Goal: Use online tool/utility: Utilize a website feature to perform a specific function

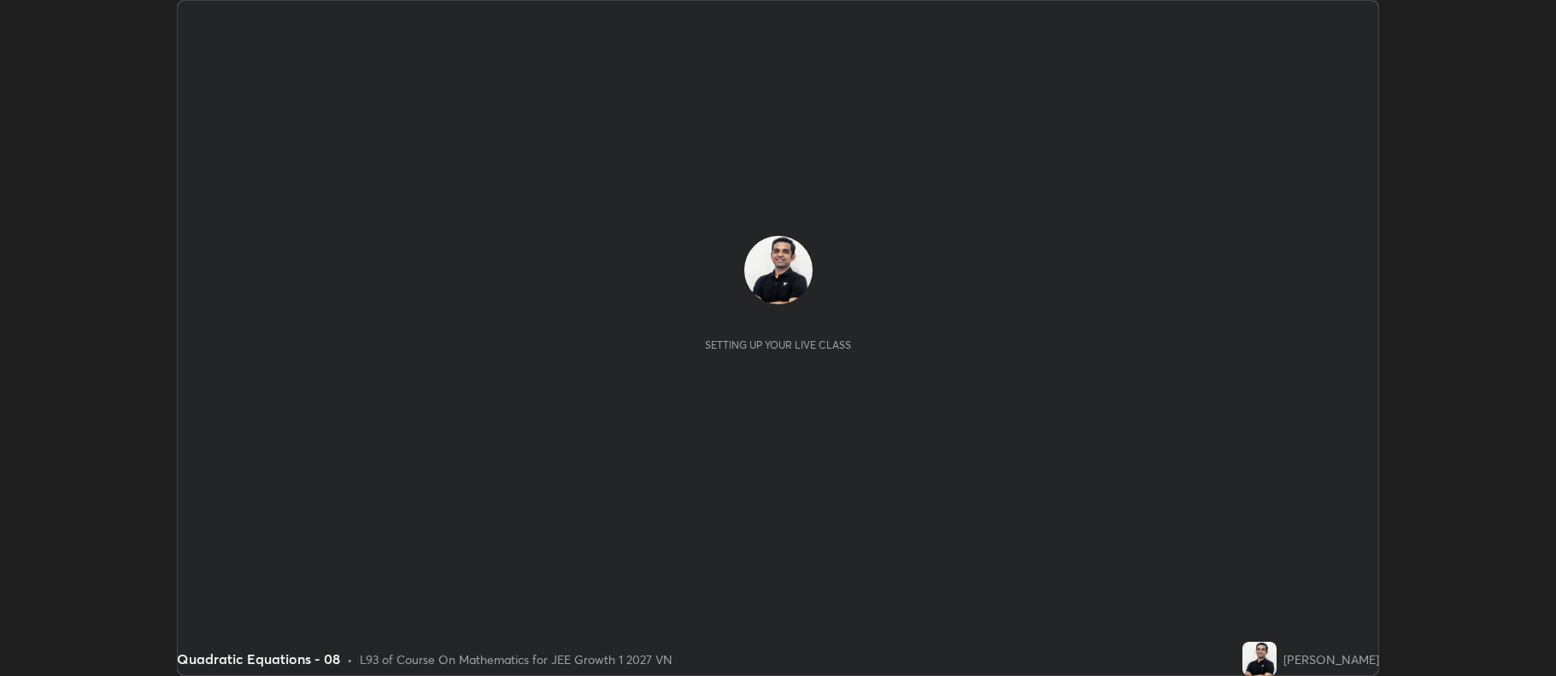
scroll to position [676, 1555]
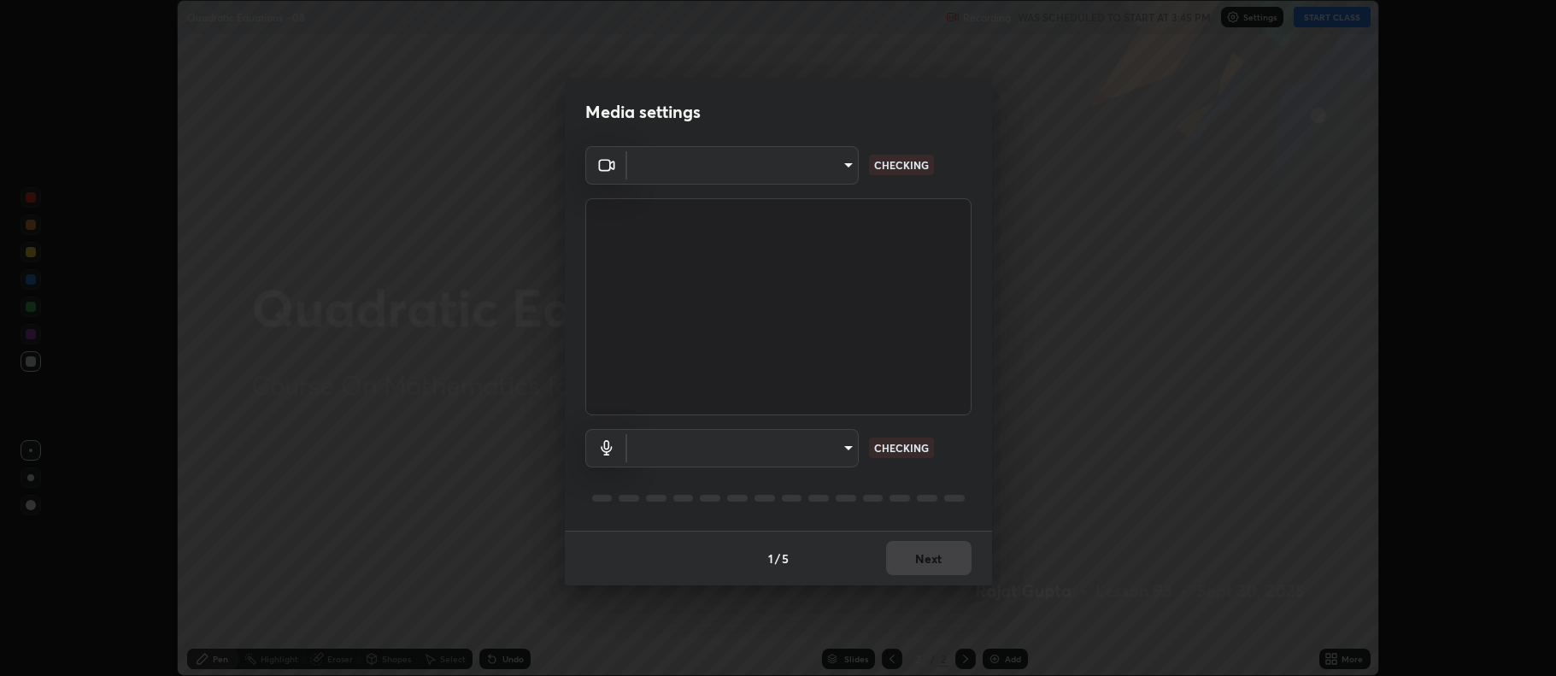
type input "ff6c2ab0558fce6a6a82d7d5f90cca75b578d0ecce094995c07ad100423c80ec"
type input "c02de0821f74dbbd77b5c2f902ddfb4e5cfa4ce84945f56ef9e43fc5f55c7336"
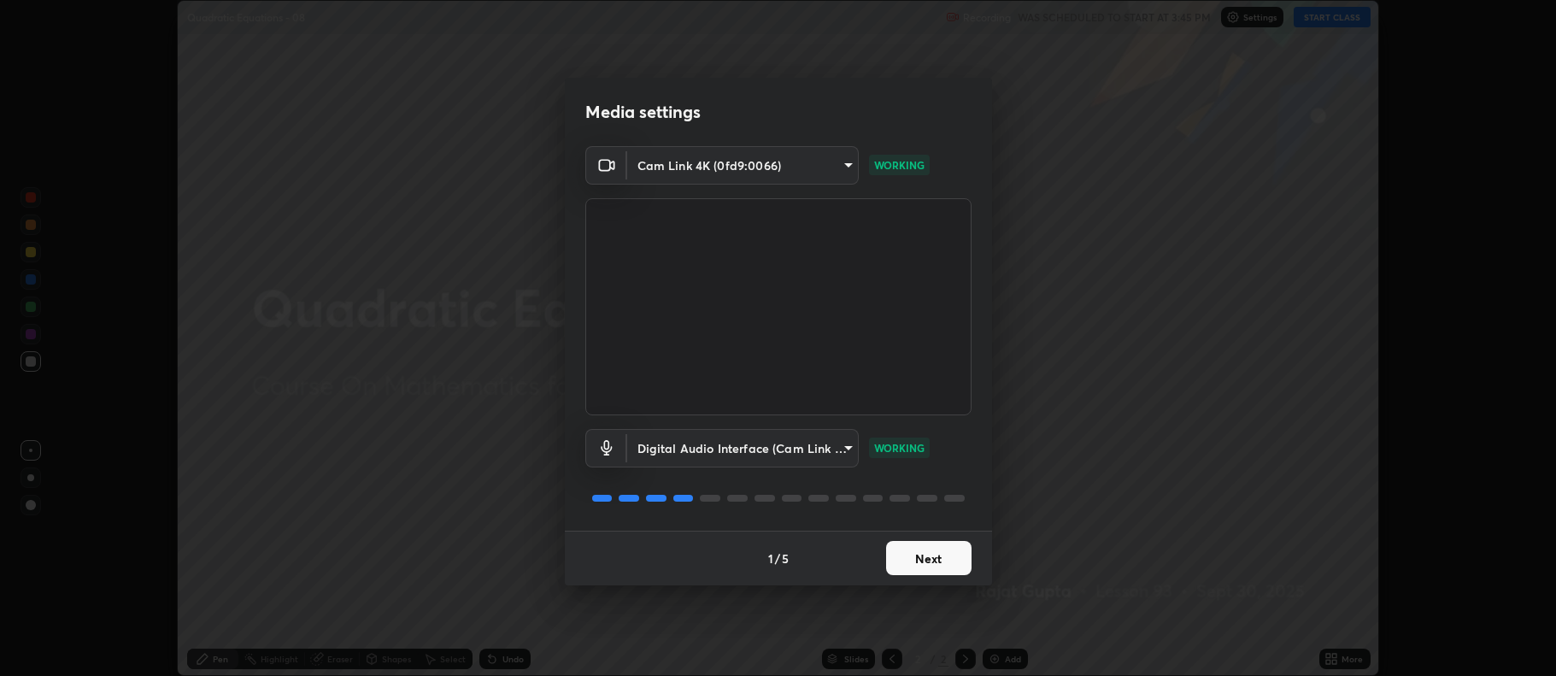
click at [926, 560] on button "Next" at bounding box center [928, 558] width 85 height 34
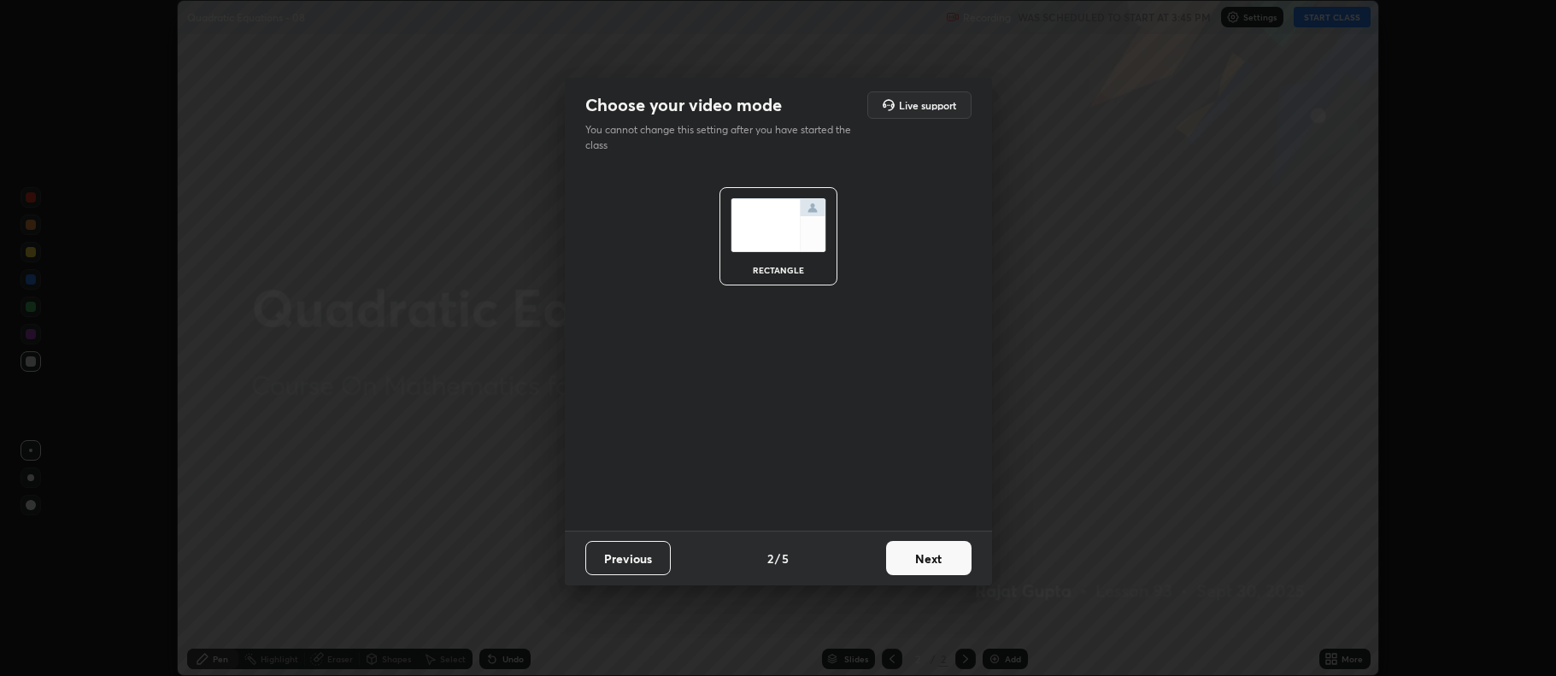
click at [926, 561] on button "Next" at bounding box center [928, 558] width 85 height 34
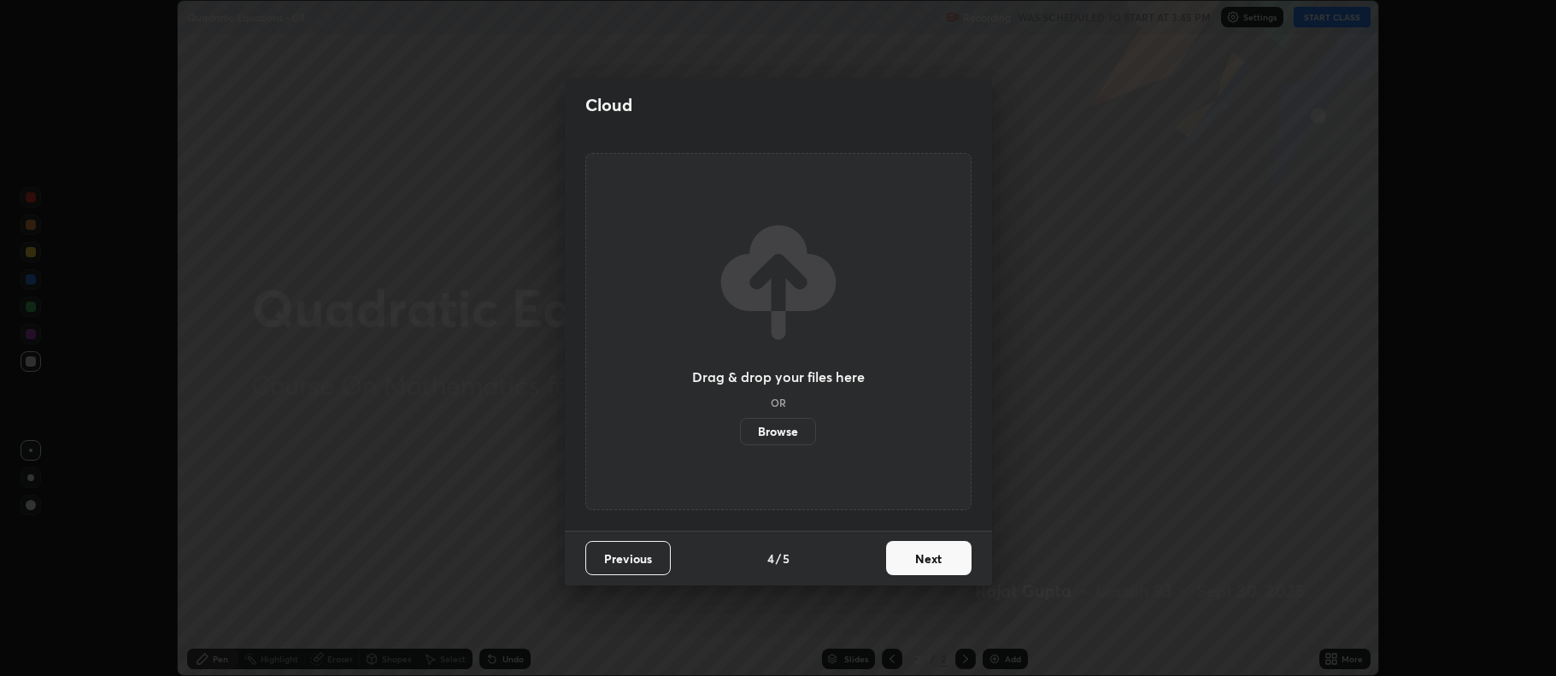
click at [932, 563] on button "Next" at bounding box center [928, 558] width 85 height 34
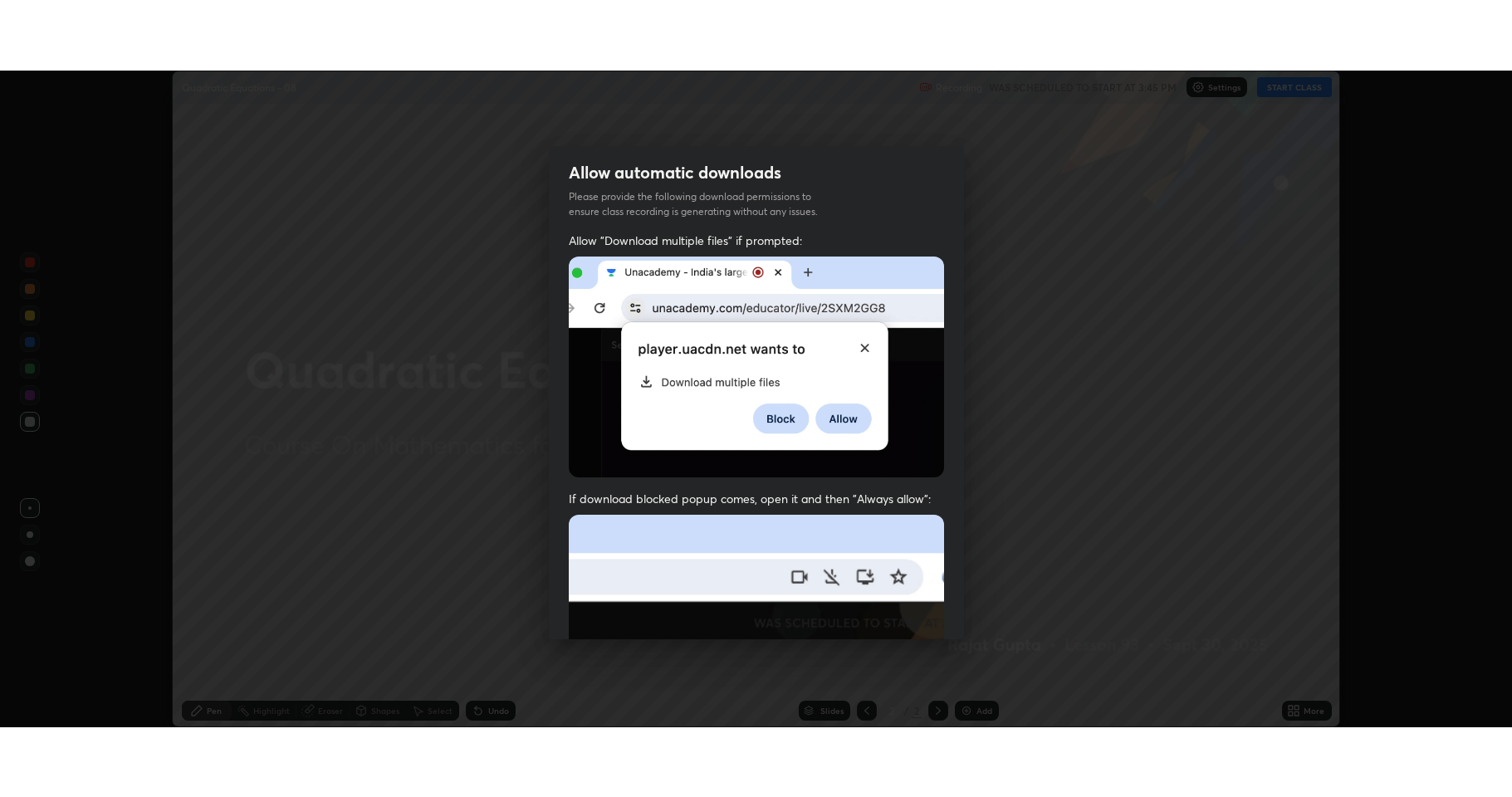
scroll to position [337, 0]
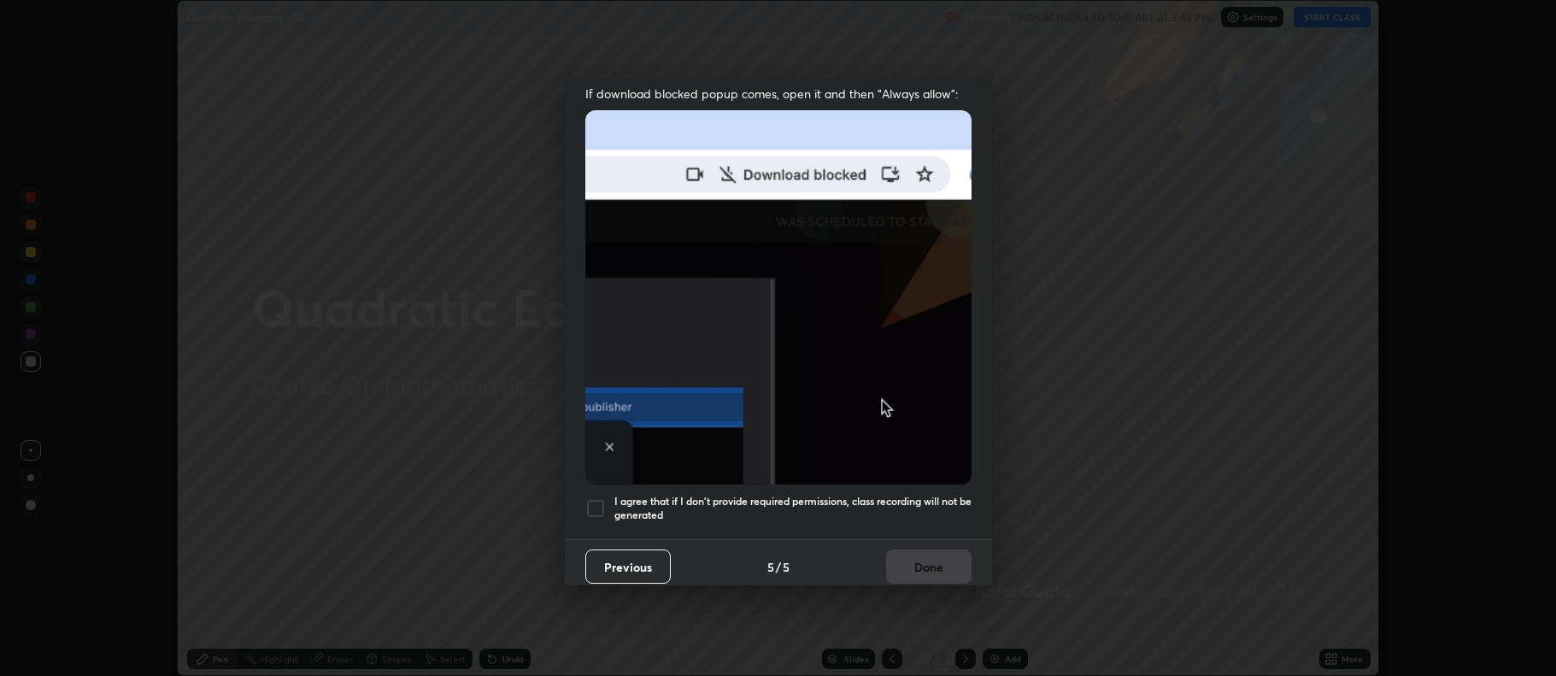
click at [746, 495] on h5 "I agree that if I don't provide required permissions, class recording will not …" at bounding box center [792, 508] width 357 height 26
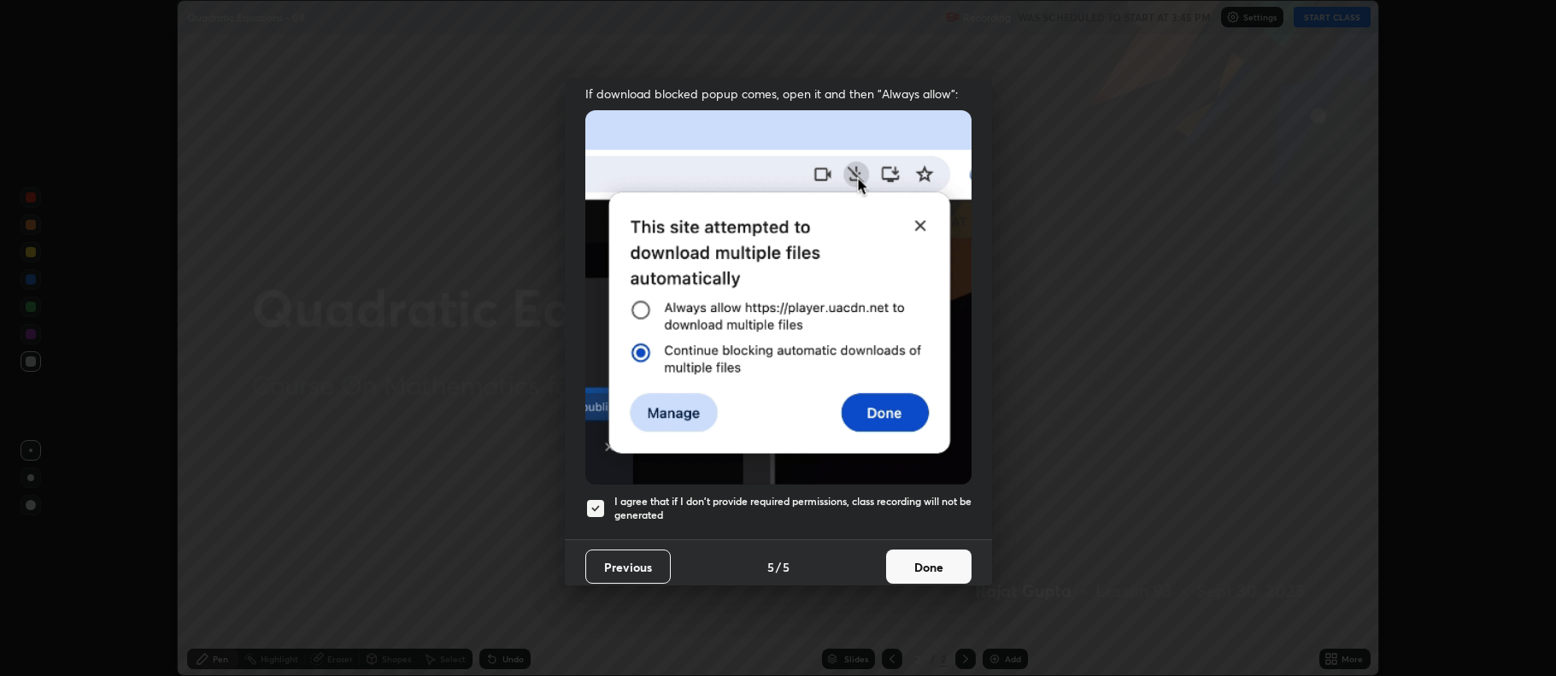
click at [920, 565] on button "Done" at bounding box center [928, 567] width 85 height 34
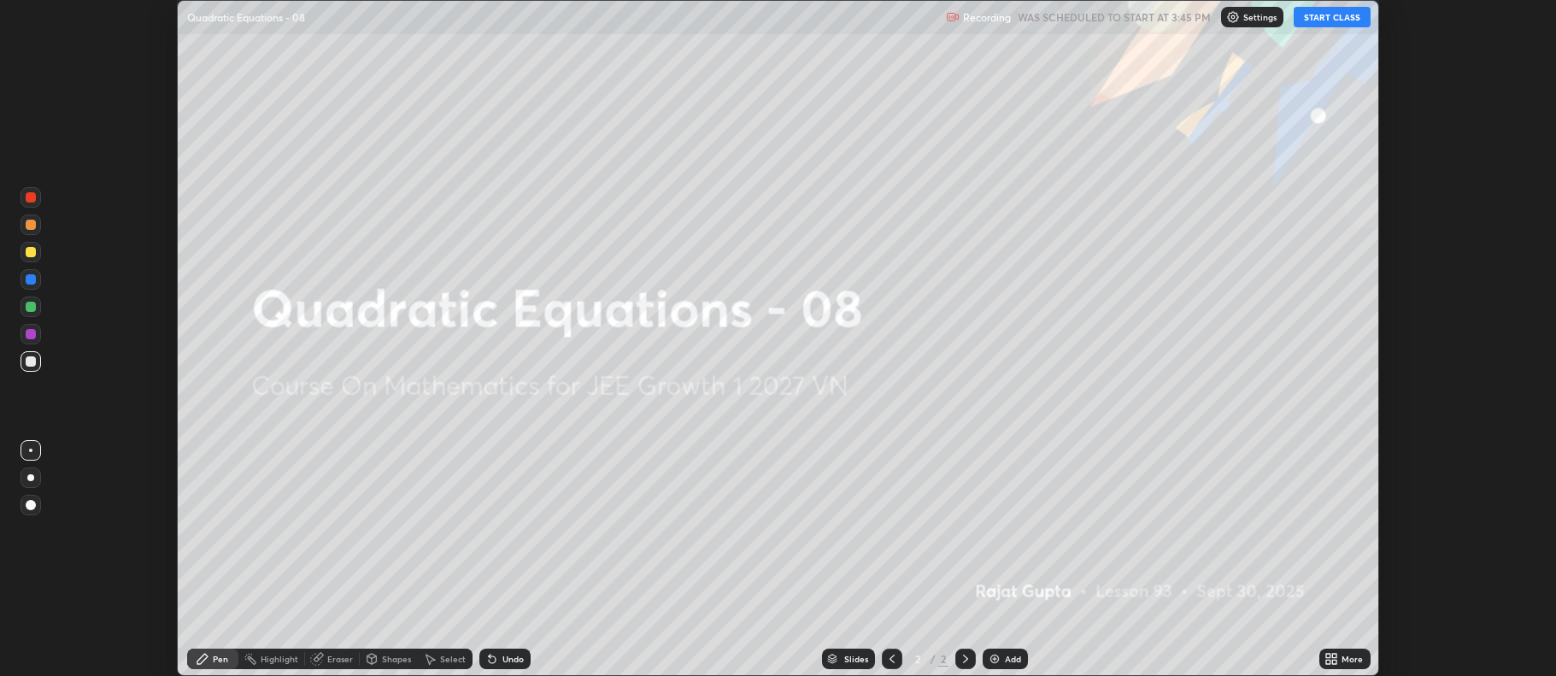
click at [1012, 658] on div "Add" at bounding box center [1013, 659] width 16 height 9
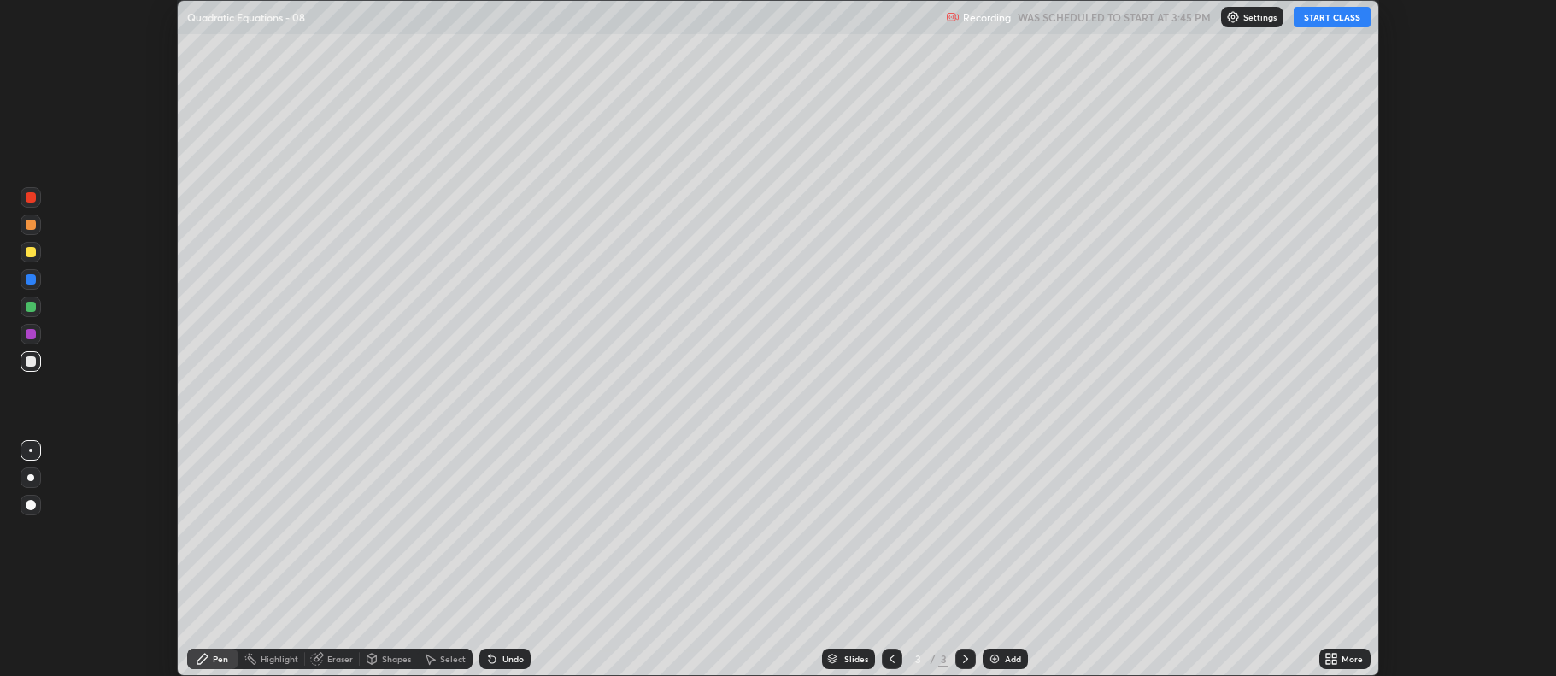
click at [1329, 20] on button "START CLASS" at bounding box center [1332, 17] width 77 height 21
click at [1343, 656] on div "More" at bounding box center [1352, 659] width 21 height 9
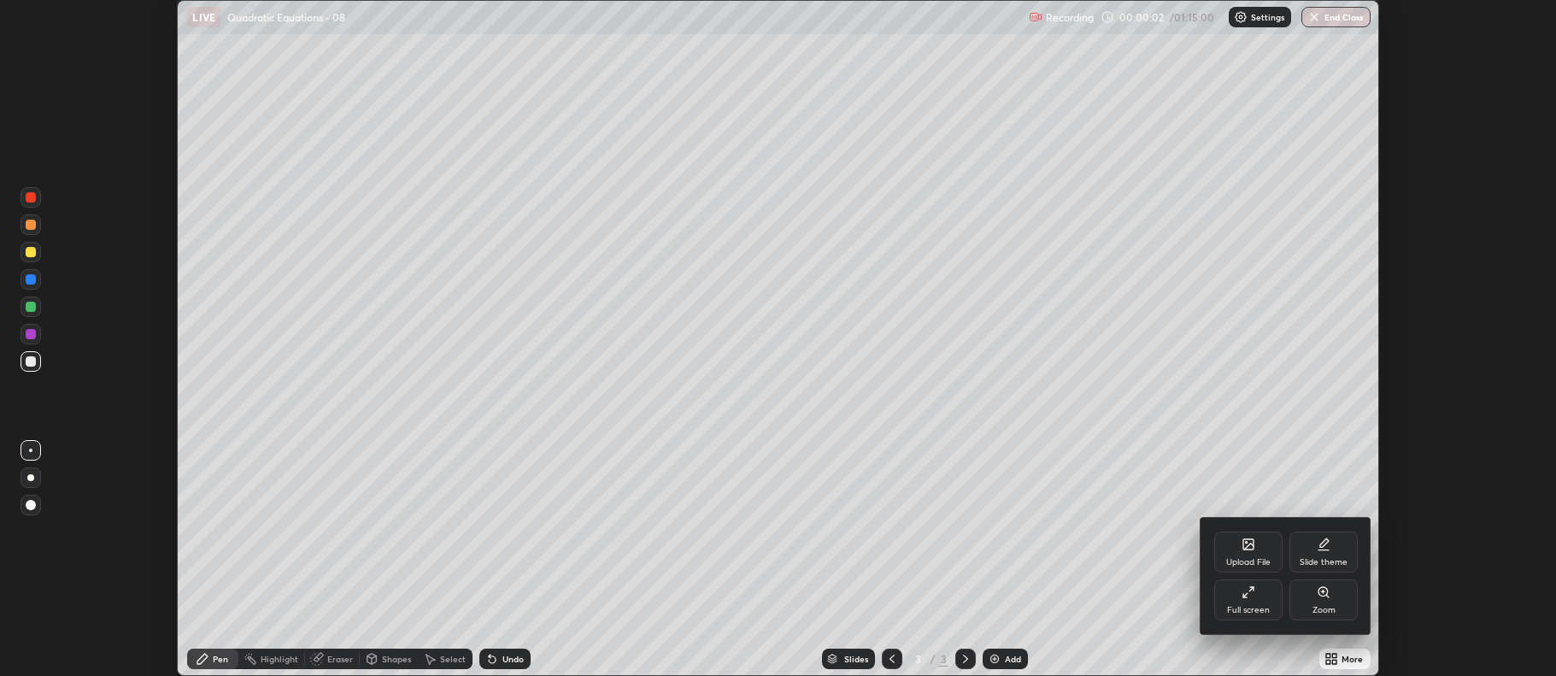
click at [1121, 586] on div at bounding box center [778, 338] width 1556 height 676
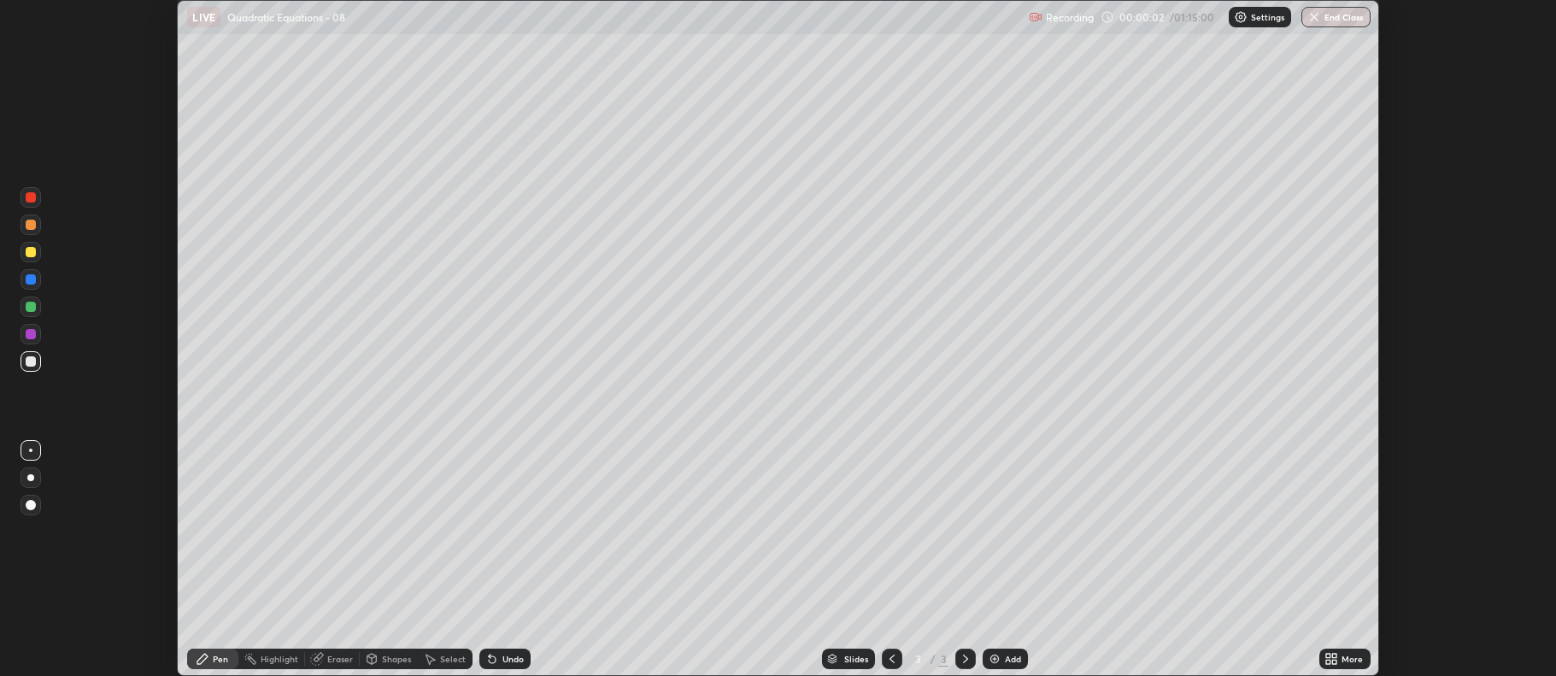
click at [1339, 659] on div "More" at bounding box center [1345, 659] width 51 height 21
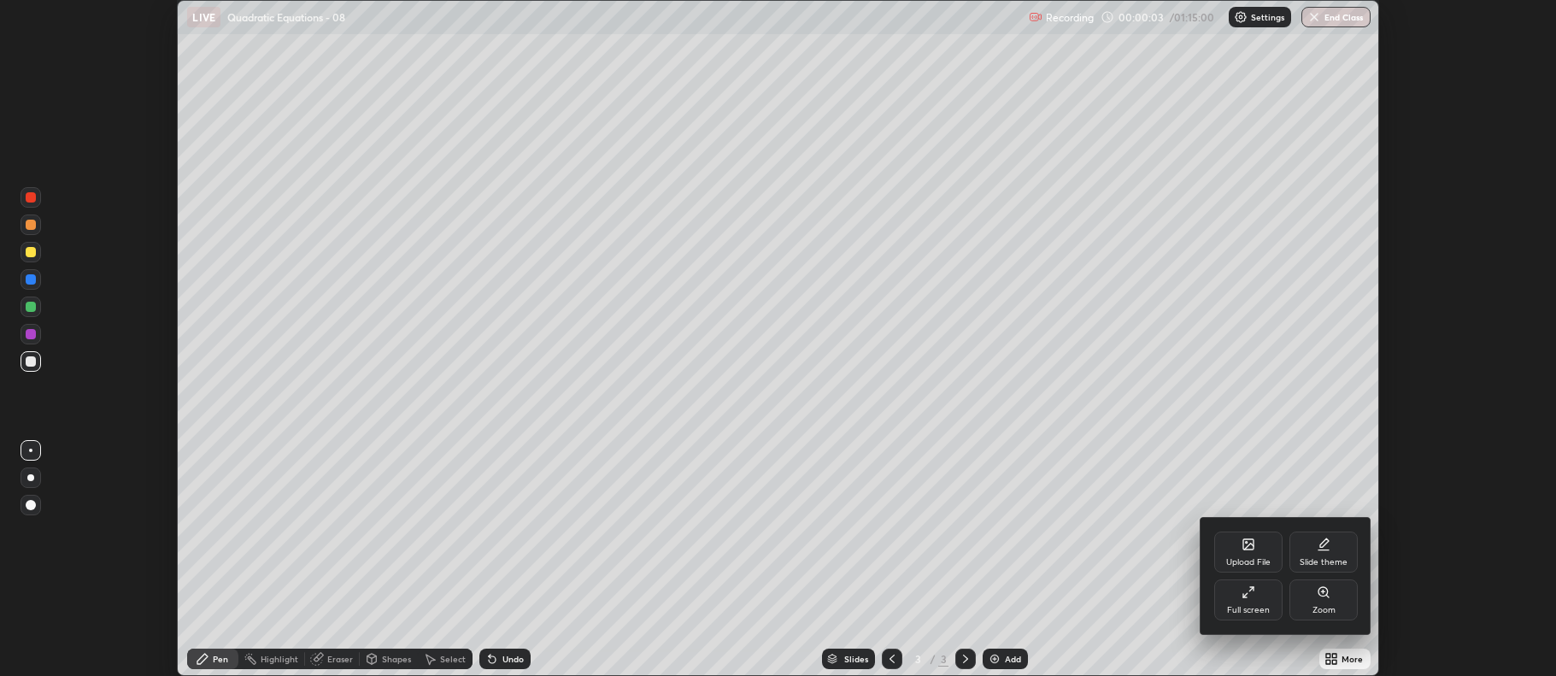
click at [1255, 603] on div "Full screen" at bounding box center [1248, 599] width 68 height 41
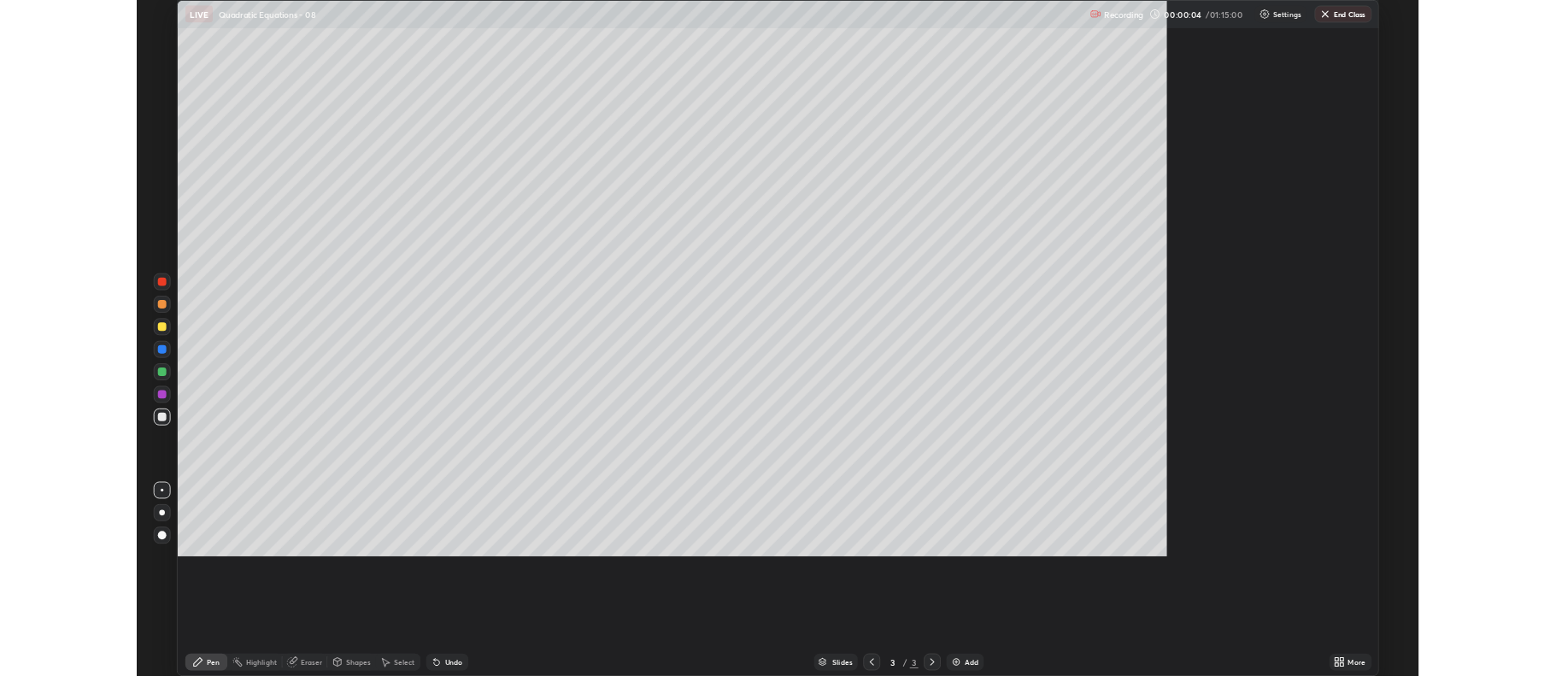
scroll to position [820, 1556]
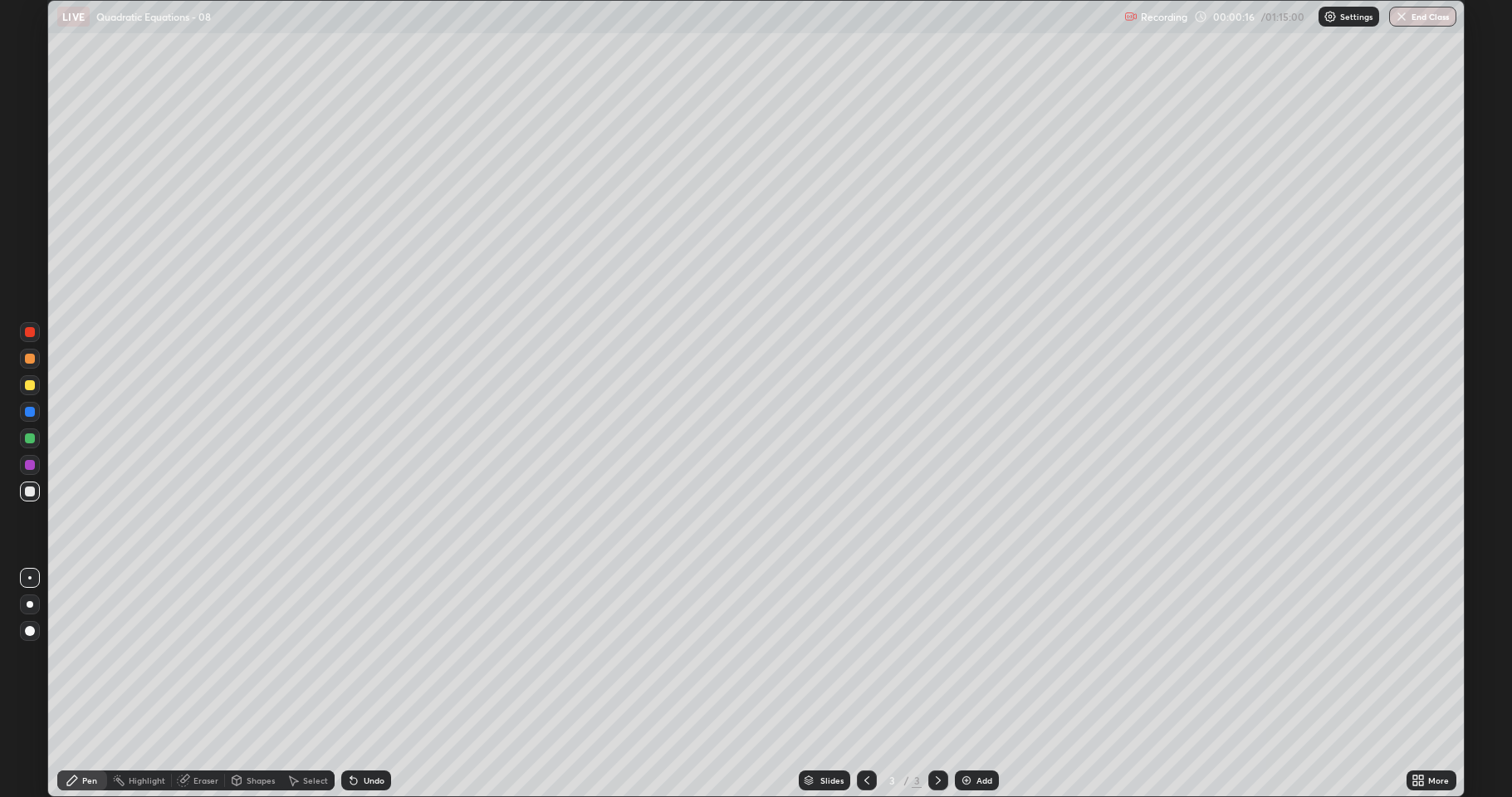
click at [368, 656] on div "Undo" at bounding box center [373, 780] width 20 height 9
click at [382, 656] on div "Undo" at bounding box center [365, 780] width 50 height 20
click at [369, 656] on div "Undo" at bounding box center [373, 780] width 20 height 9
click at [375, 656] on div "Undo" at bounding box center [362, 780] width 56 height 33
click at [377, 656] on div "Undo" at bounding box center [362, 780] width 56 height 33
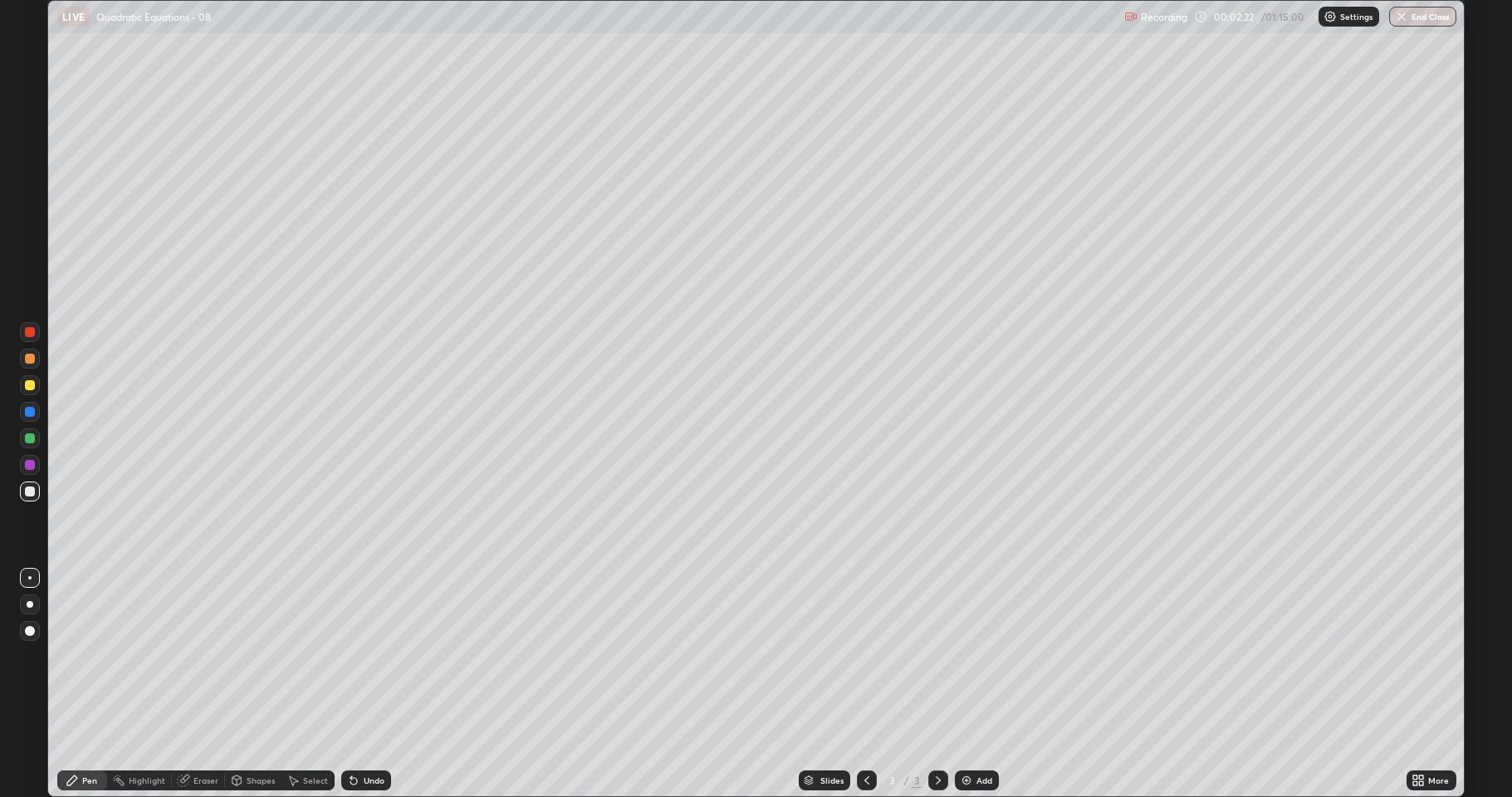
click at [372, 656] on div "Undo" at bounding box center [373, 780] width 20 height 9
click at [369, 656] on div "Undo" at bounding box center [373, 780] width 20 height 9
click at [377, 656] on div "Undo" at bounding box center [365, 780] width 50 height 20
click at [376, 656] on div "Undo" at bounding box center [365, 780] width 50 height 20
click at [365, 656] on div "Undo" at bounding box center [362, 780] width 56 height 33
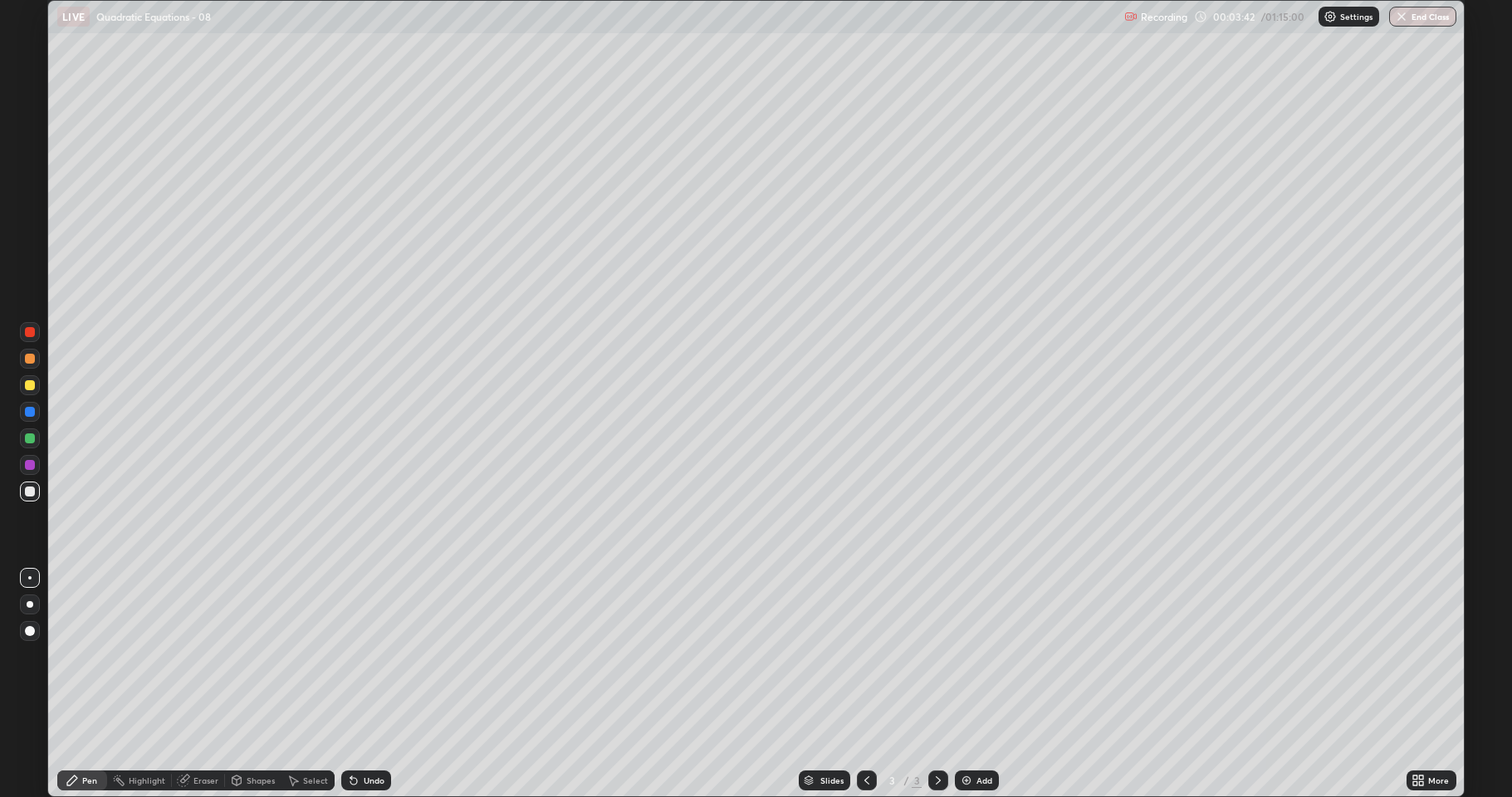
click at [363, 656] on div "Undo" at bounding box center [373, 780] width 20 height 9
click at [362, 656] on div "Undo" at bounding box center [365, 780] width 50 height 20
click at [374, 656] on div "Undo" at bounding box center [365, 780] width 50 height 20
click at [373, 656] on div "Undo" at bounding box center [365, 780] width 50 height 20
click at [368, 656] on div "Undo" at bounding box center [373, 780] width 20 height 9
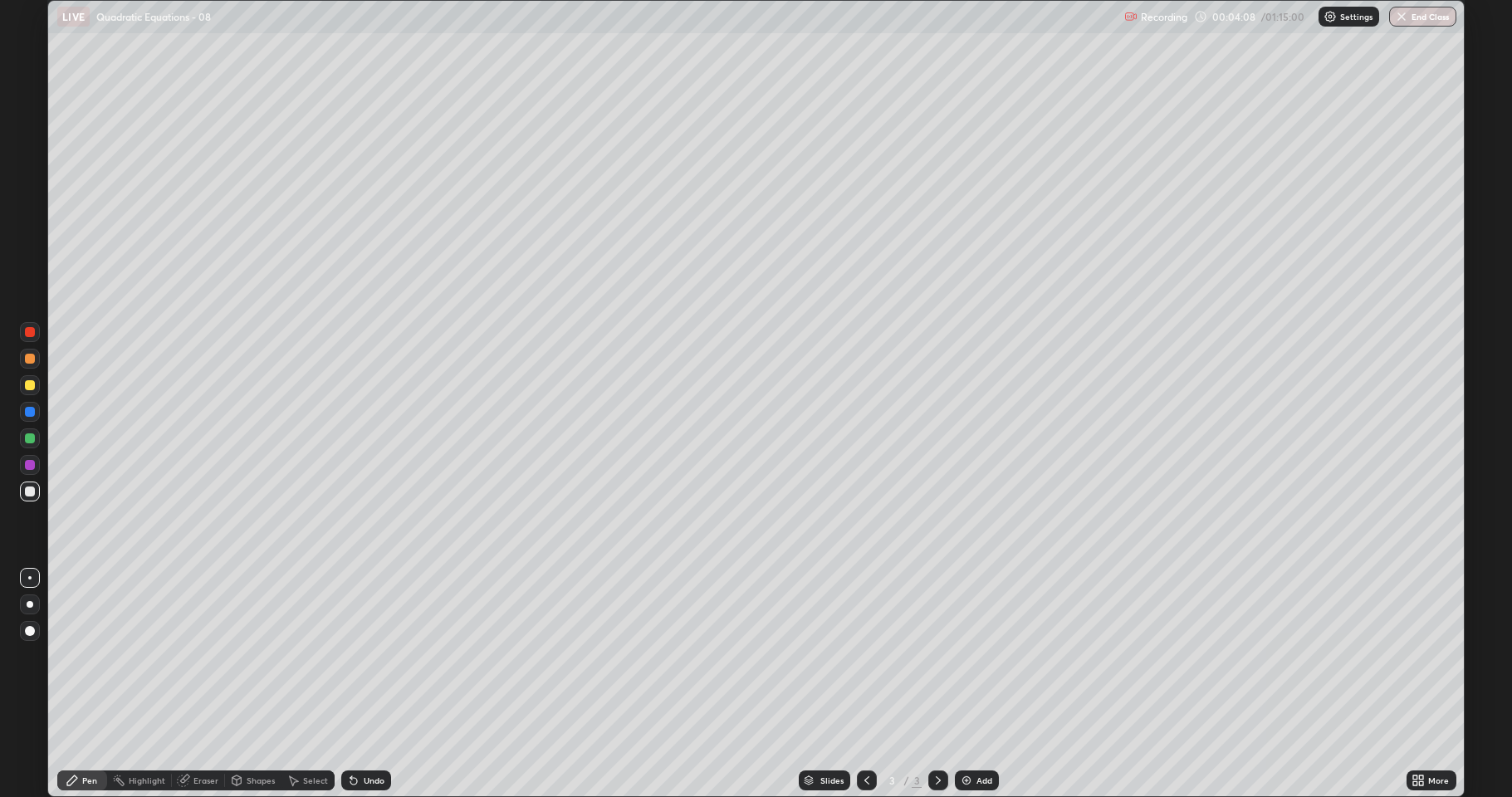
click at [368, 656] on div "Undo" at bounding box center [373, 780] width 20 height 9
click at [375, 656] on div "Undo" at bounding box center [373, 780] width 20 height 9
click at [980, 656] on div "Add" at bounding box center [984, 780] width 16 height 9
click at [367, 656] on div "Undo" at bounding box center [373, 780] width 20 height 9
click at [376, 656] on div "Undo" at bounding box center [365, 780] width 50 height 20
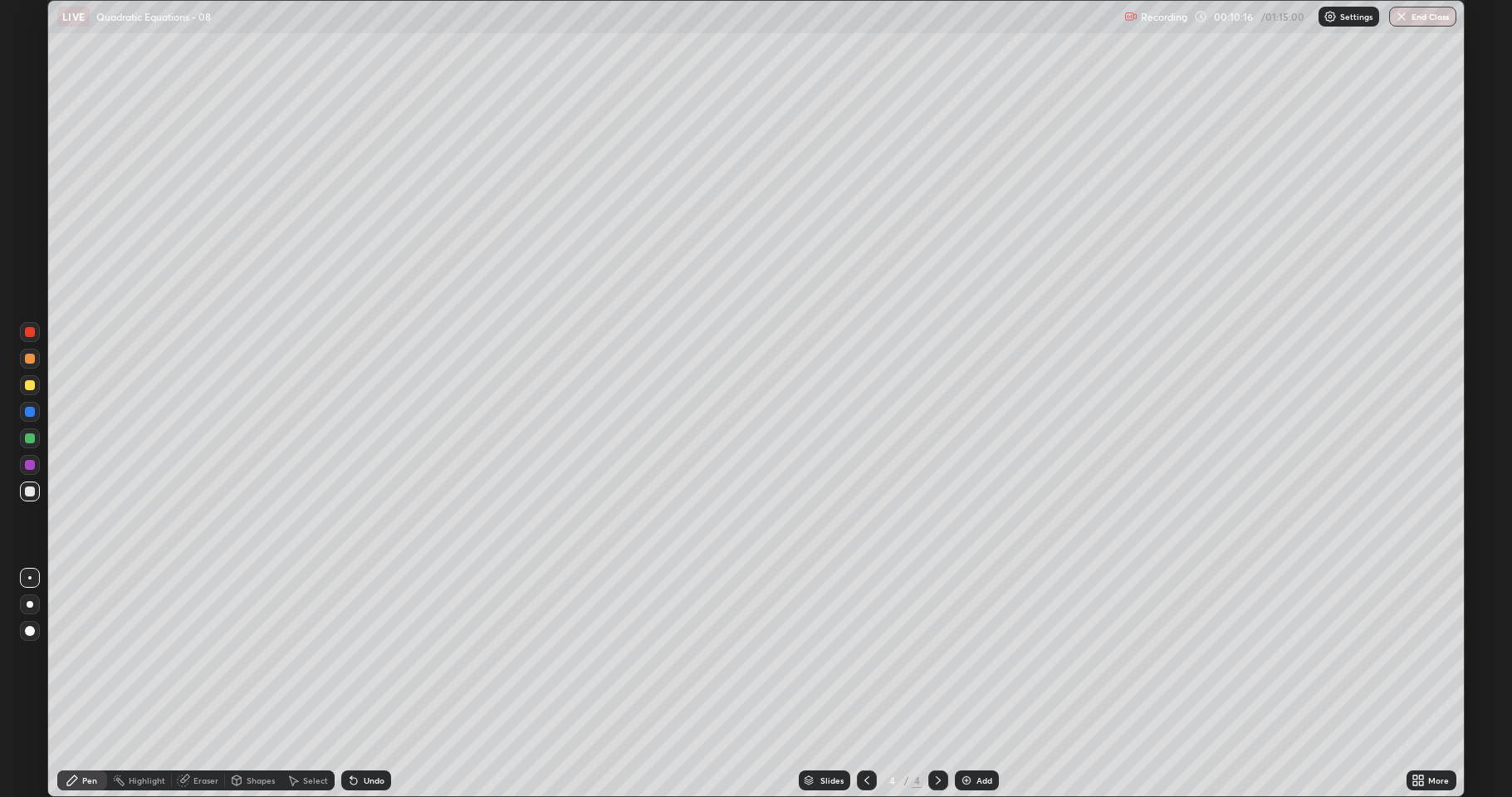
click at [979, 656] on div "Add" at bounding box center [984, 780] width 16 height 9
click at [367, 656] on div "Undo" at bounding box center [373, 780] width 20 height 9
click at [380, 656] on div "Undo" at bounding box center [373, 780] width 20 height 9
click at [381, 656] on div "Undo" at bounding box center [373, 780] width 20 height 9
click at [386, 656] on div "Undo" at bounding box center [365, 780] width 50 height 20
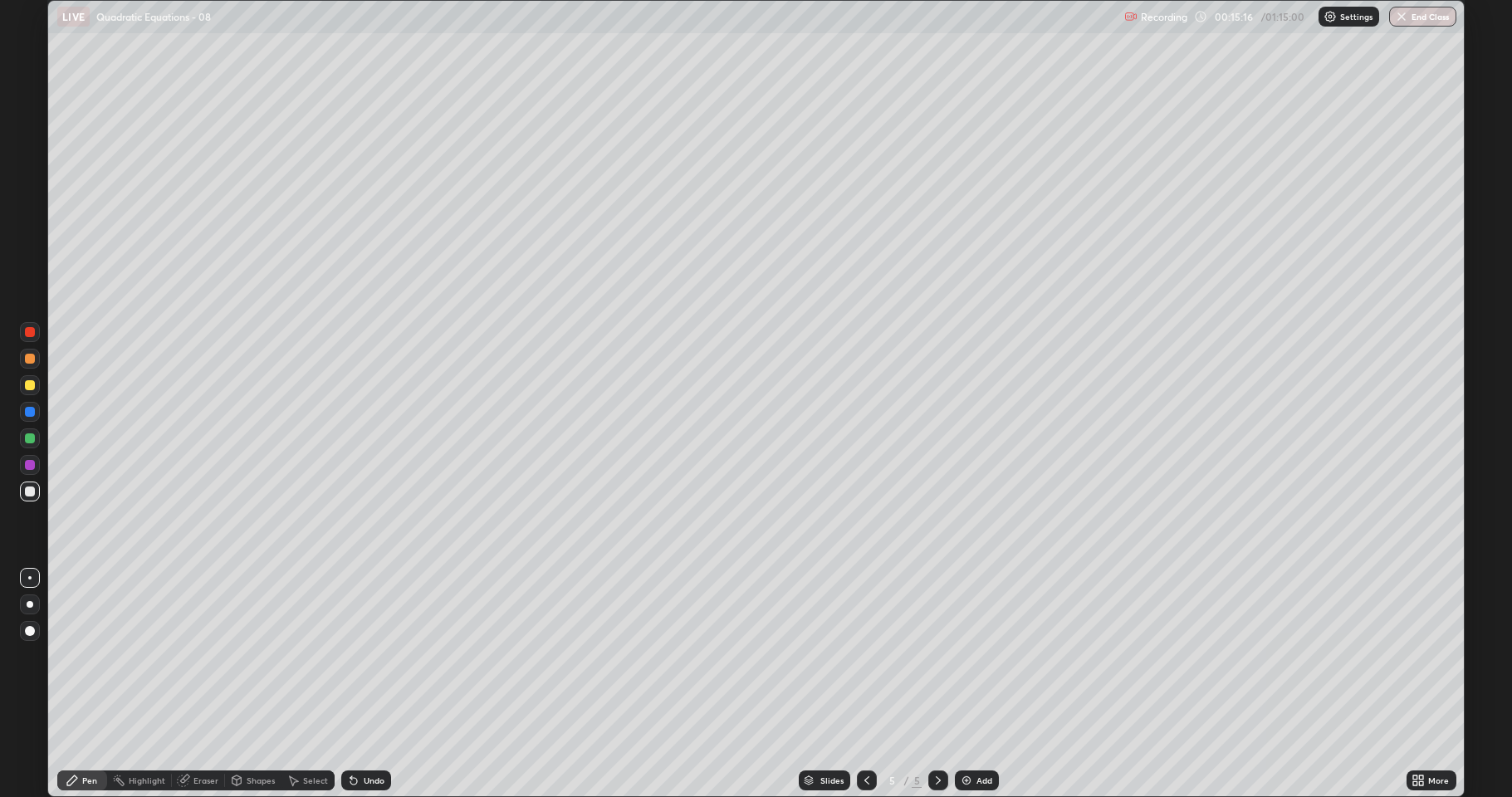
click at [200, 656] on div "Eraser" at bounding box center [206, 780] width 25 height 9
click at [27, 656] on icon at bounding box center [30, 724] width 14 height 15
click at [77, 656] on icon at bounding box center [73, 781] width 14 height 14
click at [197, 656] on div "Eraser" at bounding box center [198, 780] width 53 height 20
click at [93, 656] on div "Pen" at bounding box center [89, 780] width 15 height 9
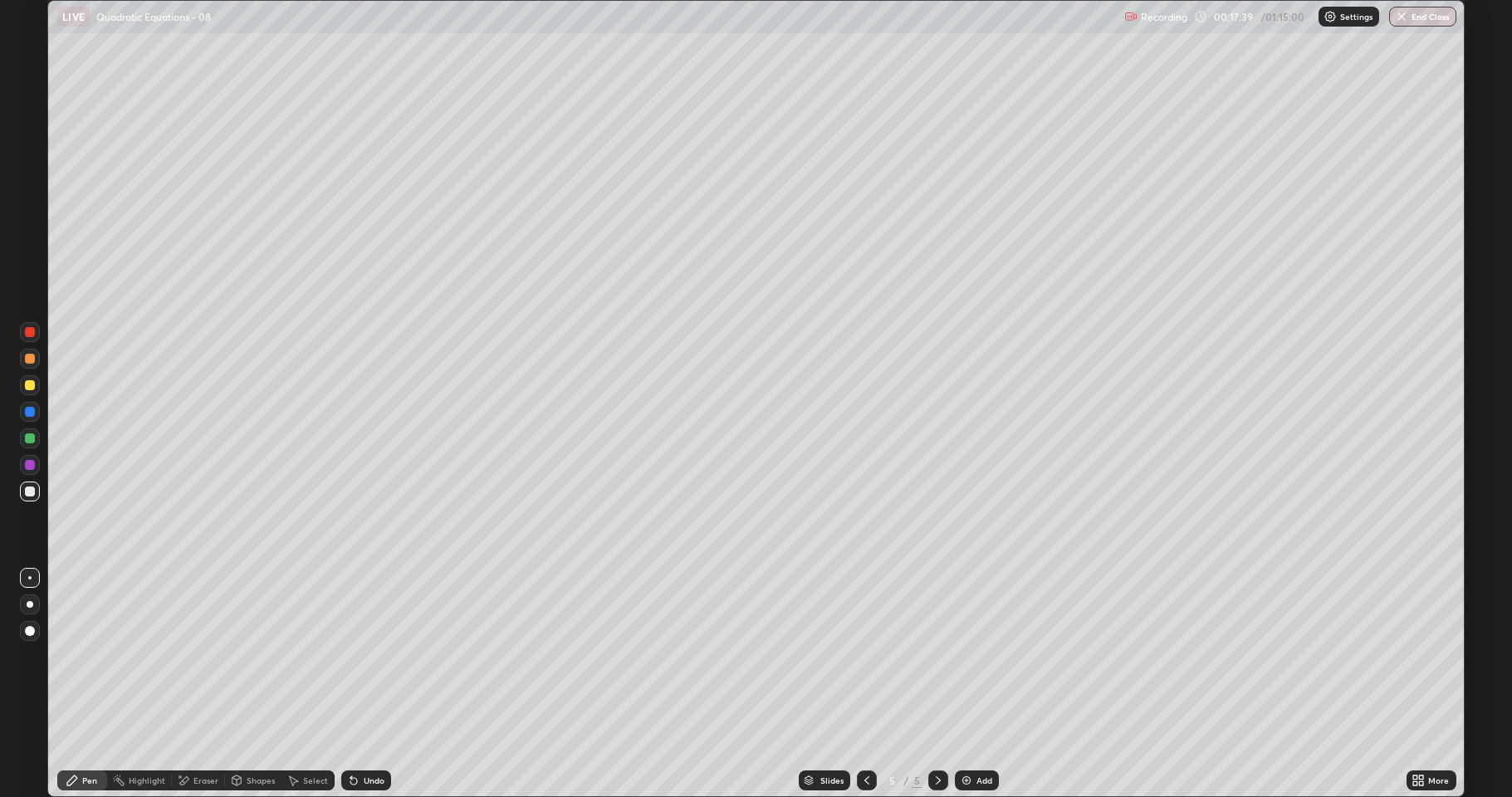
click at [359, 656] on div "Undo" at bounding box center [365, 780] width 50 height 20
click at [217, 656] on div "Eraser" at bounding box center [206, 780] width 25 height 9
click at [372, 656] on div "Undo" at bounding box center [373, 780] width 20 height 9
click at [29, 656] on icon at bounding box center [30, 698] width 14 height 14
click at [92, 656] on div "Pen" at bounding box center [89, 780] width 15 height 9
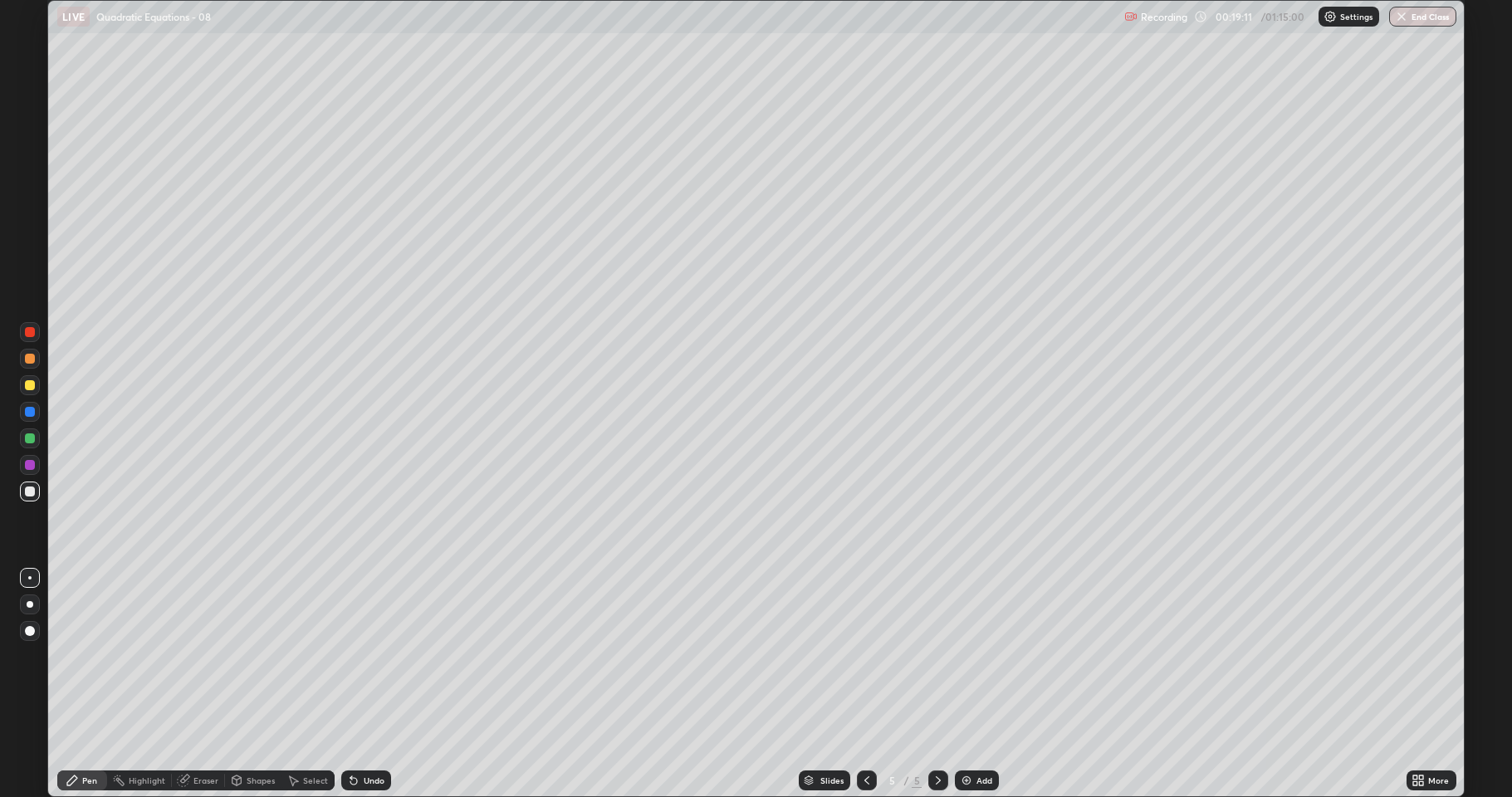
click at [189, 656] on div "Eraser" at bounding box center [198, 780] width 53 height 20
click at [21, 656] on div at bounding box center [30, 724] width 20 height 20
click at [71, 656] on icon at bounding box center [73, 781] width 14 height 14
click at [200, 656] on div "Eraser" at bounding box center [206, 780] width 25 height 9
click at [80, 656] on div "Pen" at bounding box center [82, 780] width 50 height 20
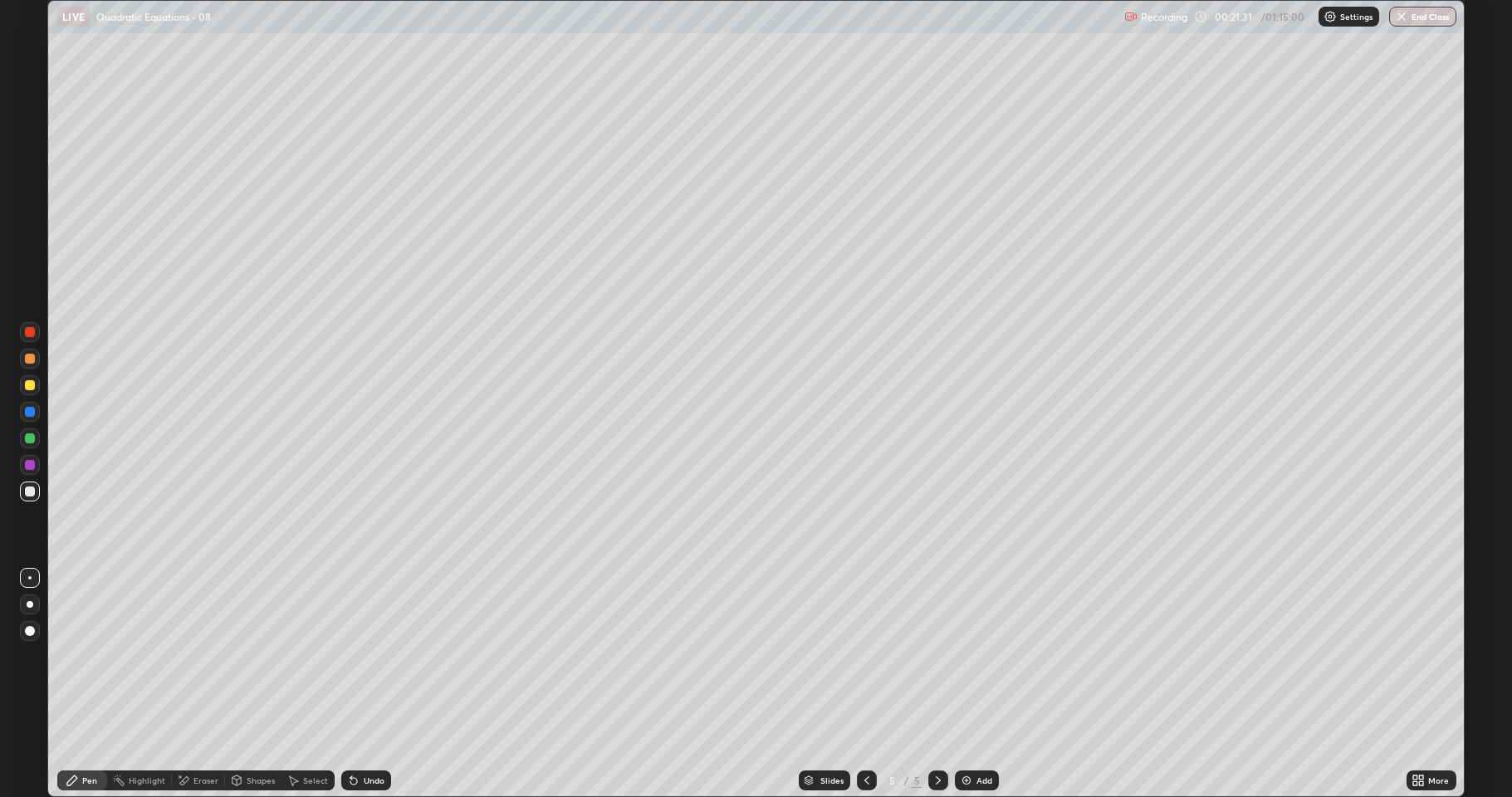
click at [361, 656] on div "Undo" at bounding box center [365, 780] width 50 height 20
click at [374, 656] on div "Undo" at bounding box center [373, 780] width 20 height 9
click at [991, 656] on div "Add" at bounding box center [984, 780] width 16 height 9
click at [370, 656] on div "Undo" at bounding box center [373, 780] width 20 height 9
click at [983, 656] on div "Add" at bounding box center [984, 780] width 16 height 9
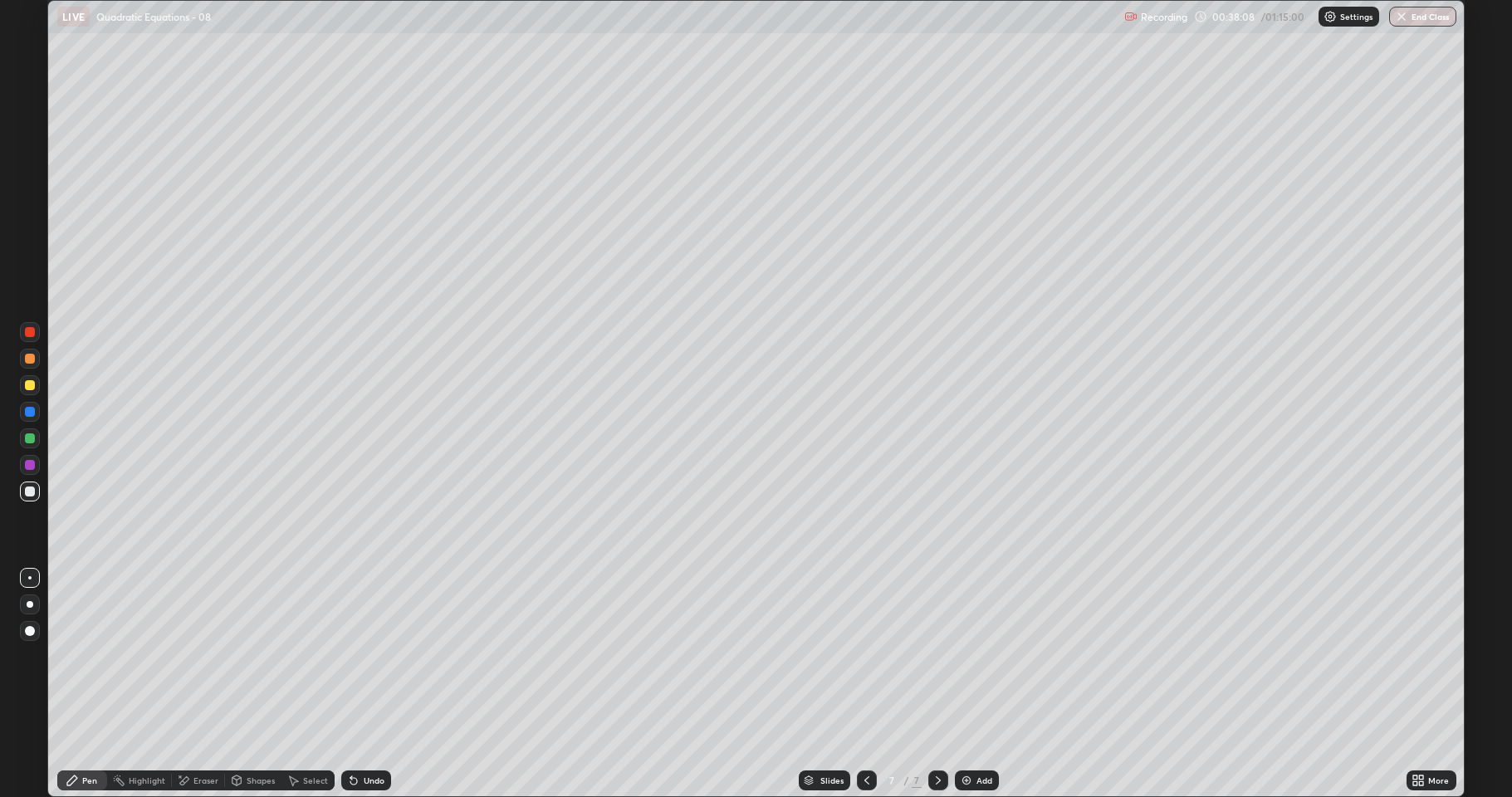
click at [320, 656] on div "Select" at bounding box center [316, 780] width 25 height 9
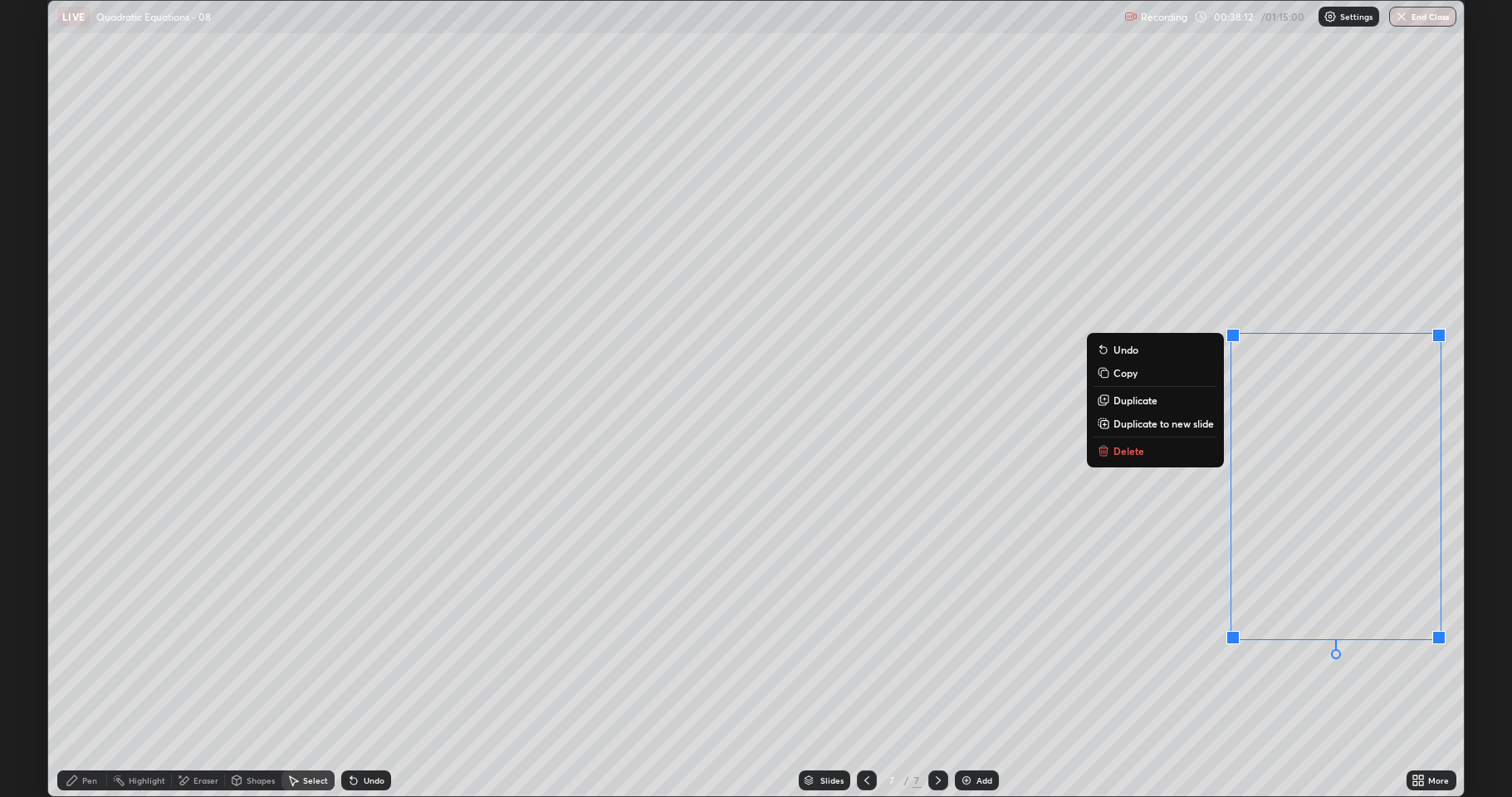
click at [1134, 453] on p "Delete" at bounding box center [1129, 451] width 31 height 14
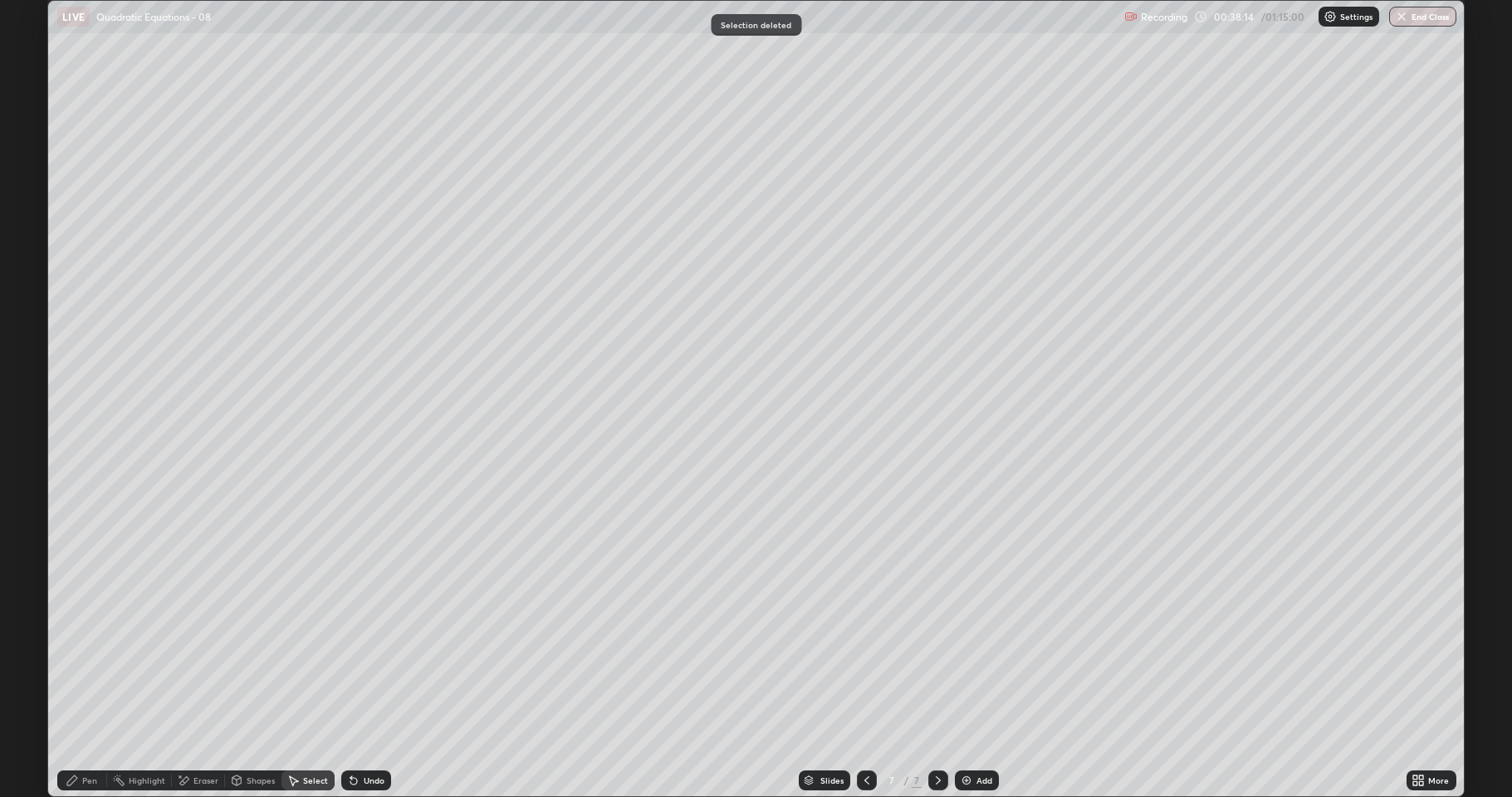
click at [96, 656] on div "Pen" at bounding box center [89, 780] width 15 height 9
click at [203, 656] on div "Eraser" at bounding box center [198, 780] width 53 height 20
click at [312, 656] on div "Select" at bounding box center [316, 780] width 25 height 9
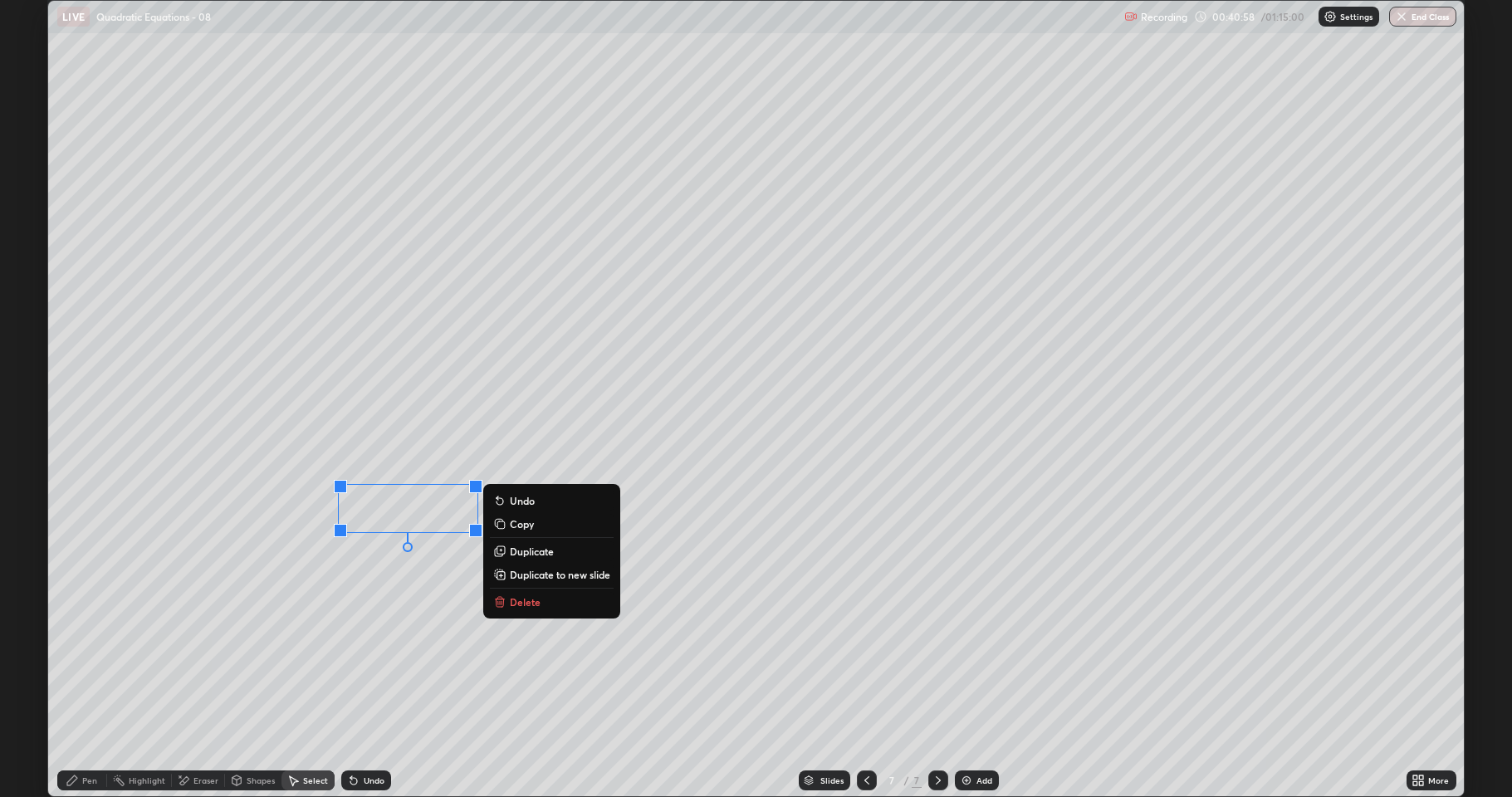
click at [408, 587] on div "0 ° Undo Copy Duplicate Duplicate to new slide Delete" at bounding box center [756, 398] width 1416 height 796
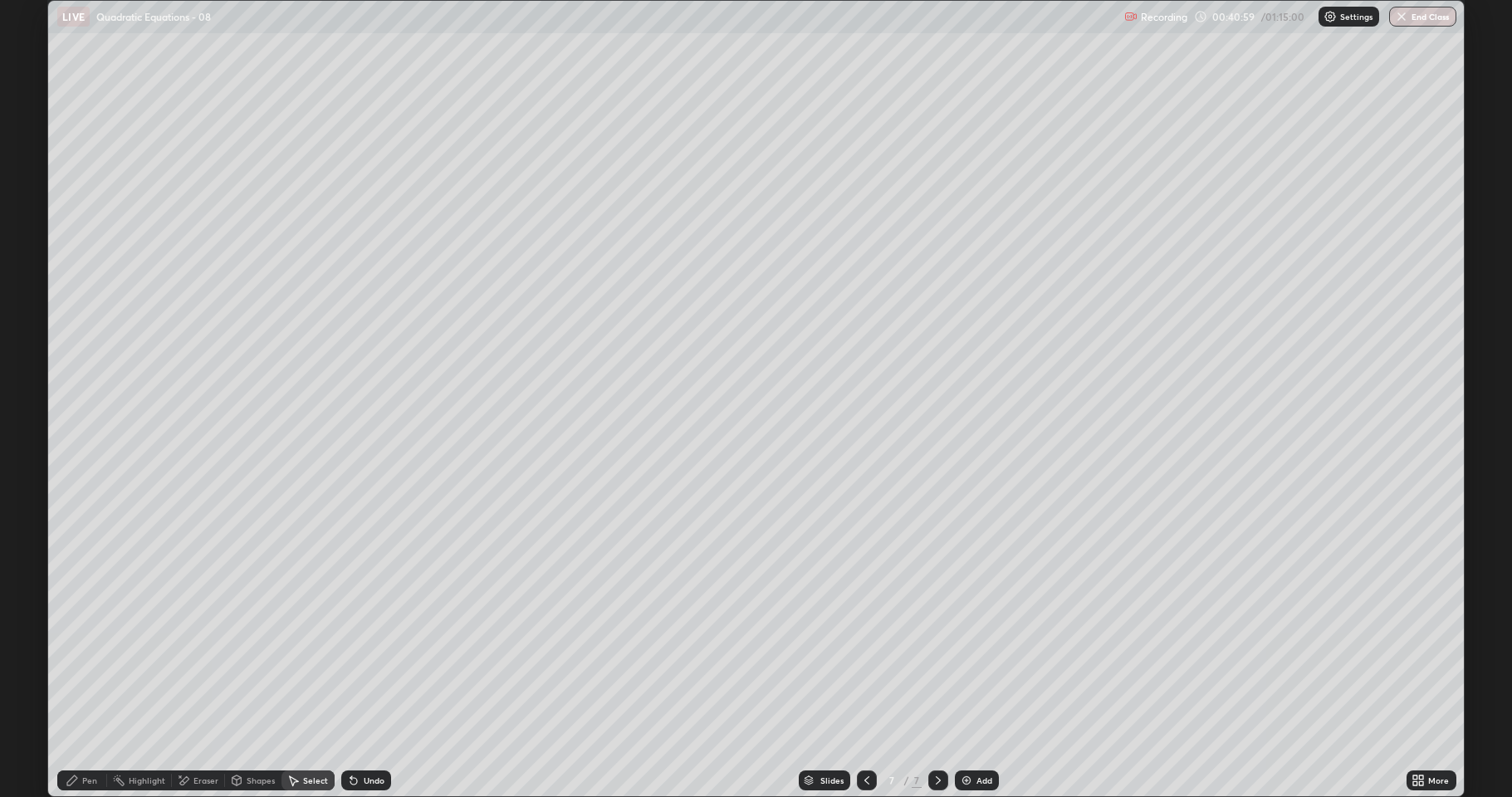
click at [93, 656] on div "Pen" at bounding box center [82, 780] width 50 height 20
click at [190, 656] on div "Eraser" at bounding box center [198, 780] width 53 height 20
click at [75, 656] on icon at bounding box center [73, 781] width 14 height 14
click at [386, 656] on div "Undo" at bounding box center [365, 780] width 50 height 20
click at [381, 656] on div "Undo" at bounding box center [373, 780] width 20 height 9
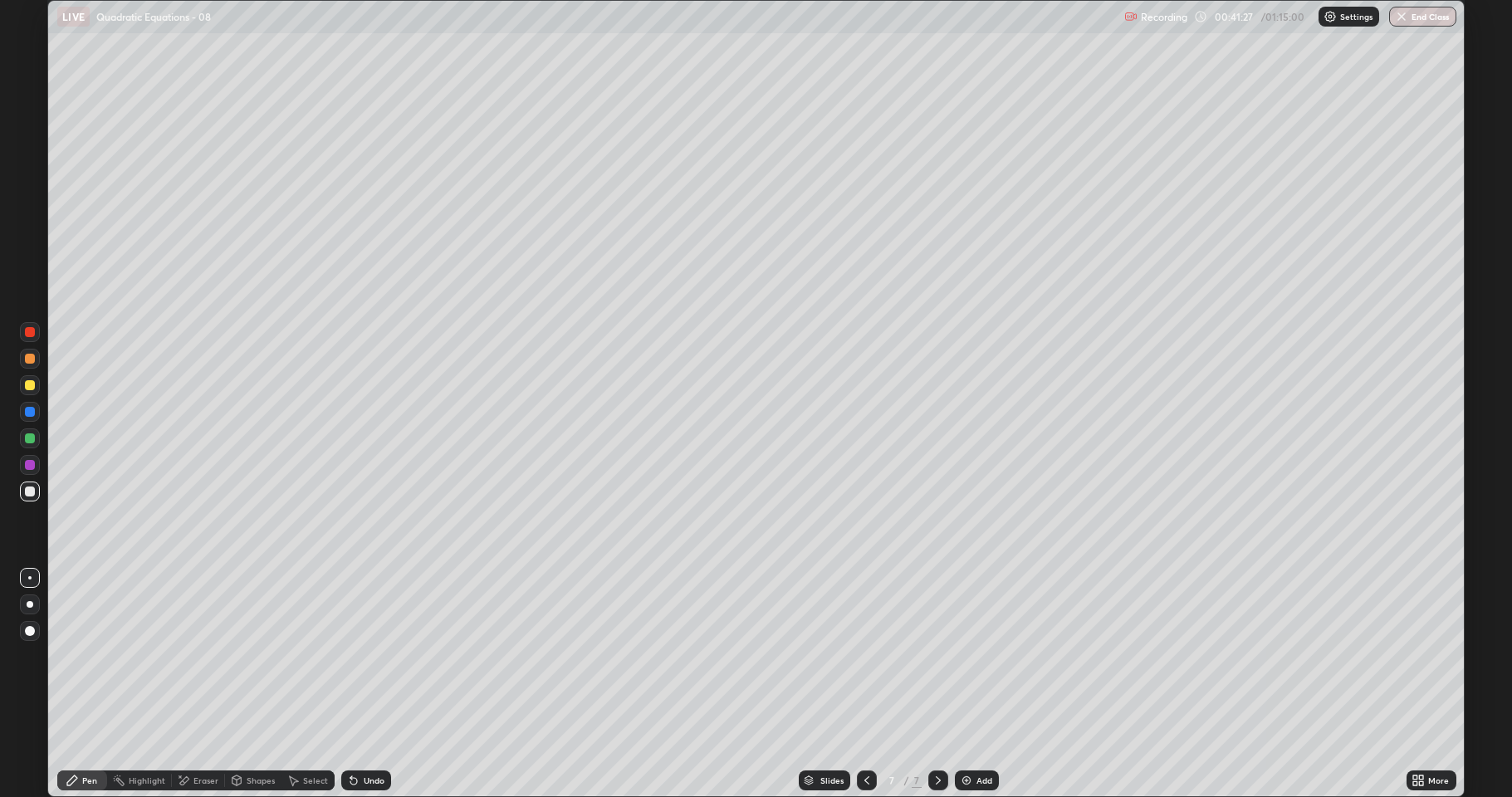
click at [377, 656] on div "Undo" at bounding box center [373, 780] width 20 height 9
click at [866, 656] on icon at bounding box center [867, 781] width 14 height 14
click at [323, 656] on div "Select" at bounding box center [316, 780] width 25 height 9
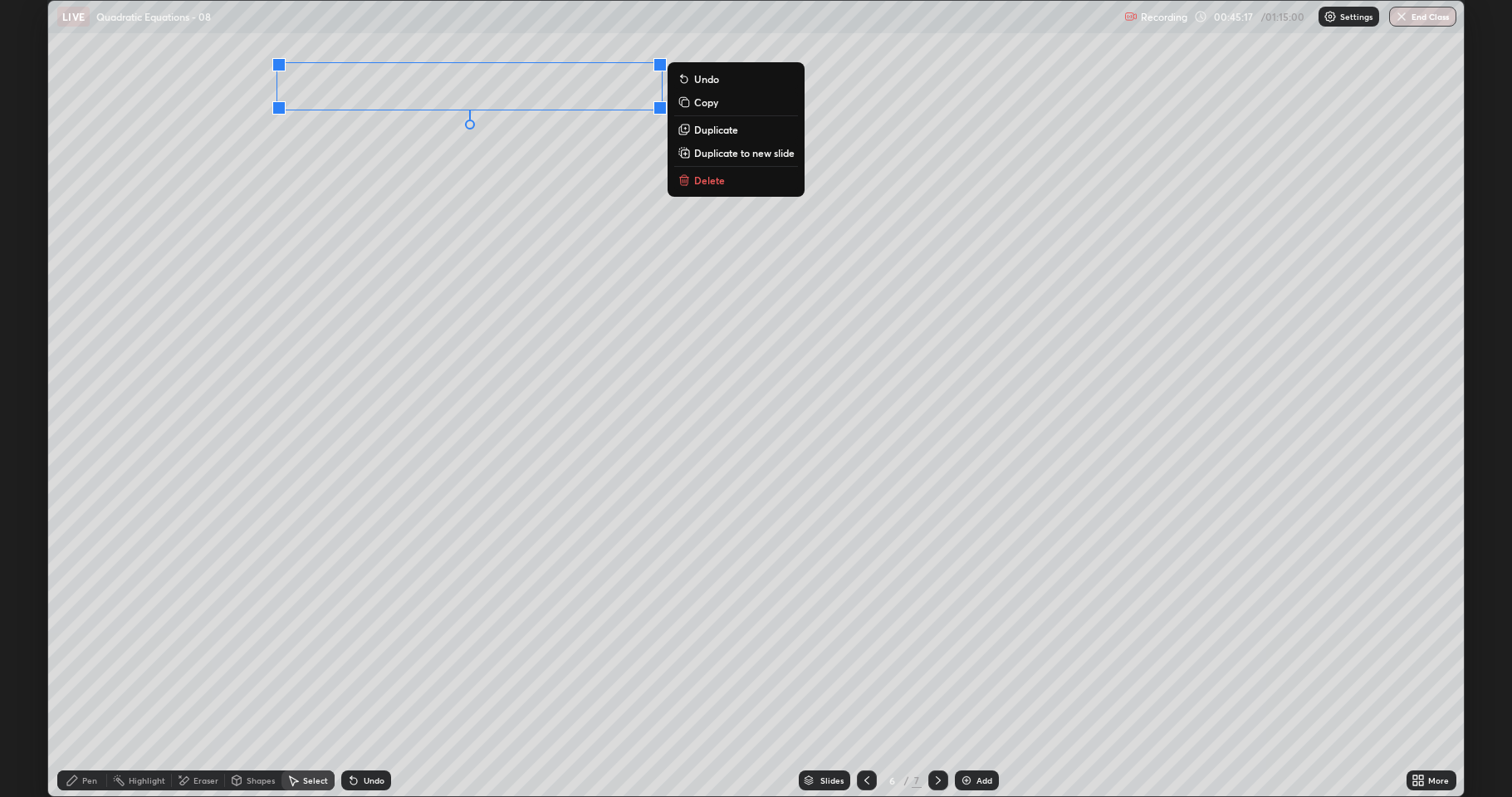
click at [739, 161] on button "Duplicate to new slide" at bounding box center [736, 153] width 123 height 20
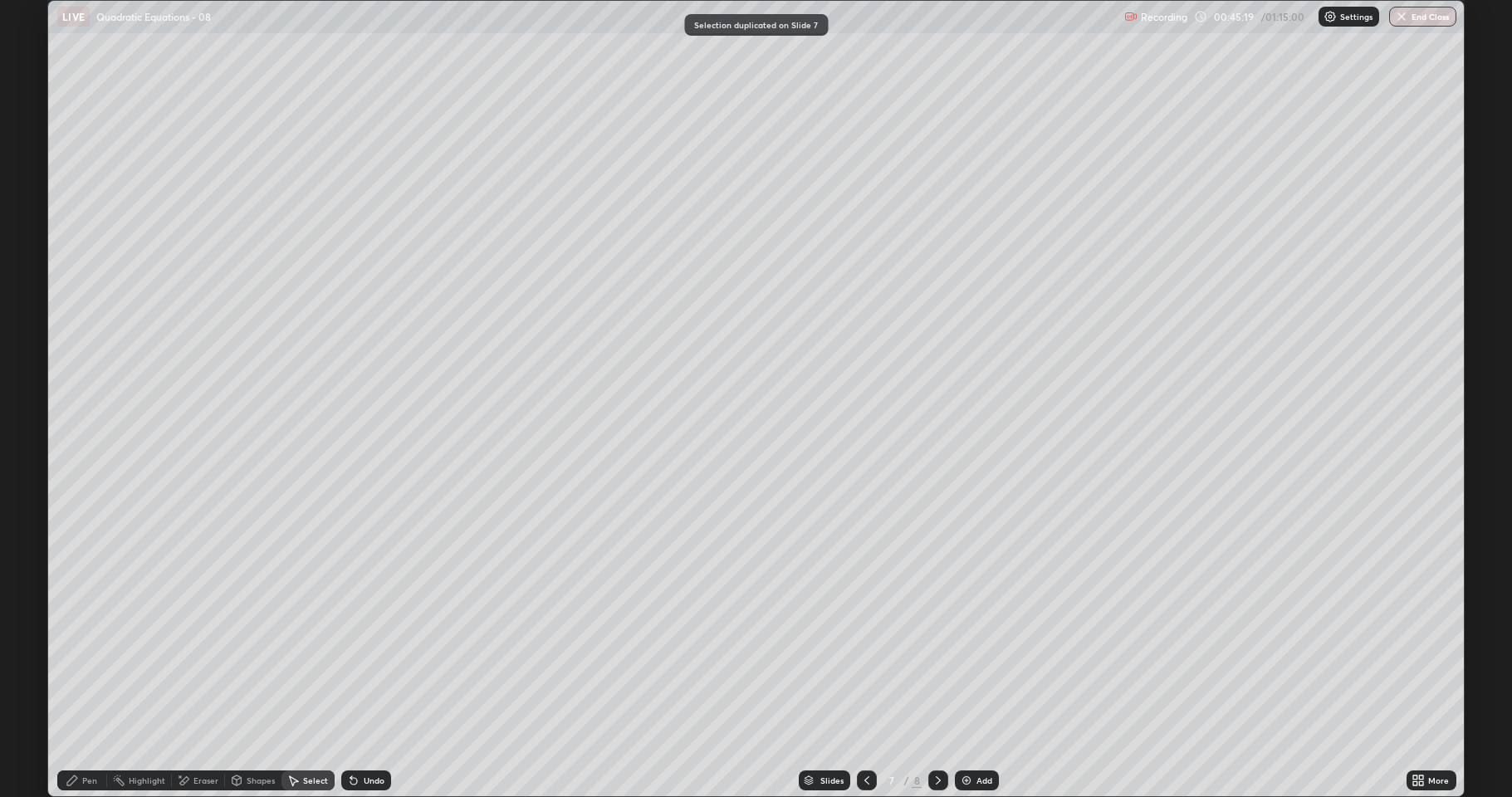
click at [87, 656] on div "Pen" at bounding box center [82, 780] width 50 height 20
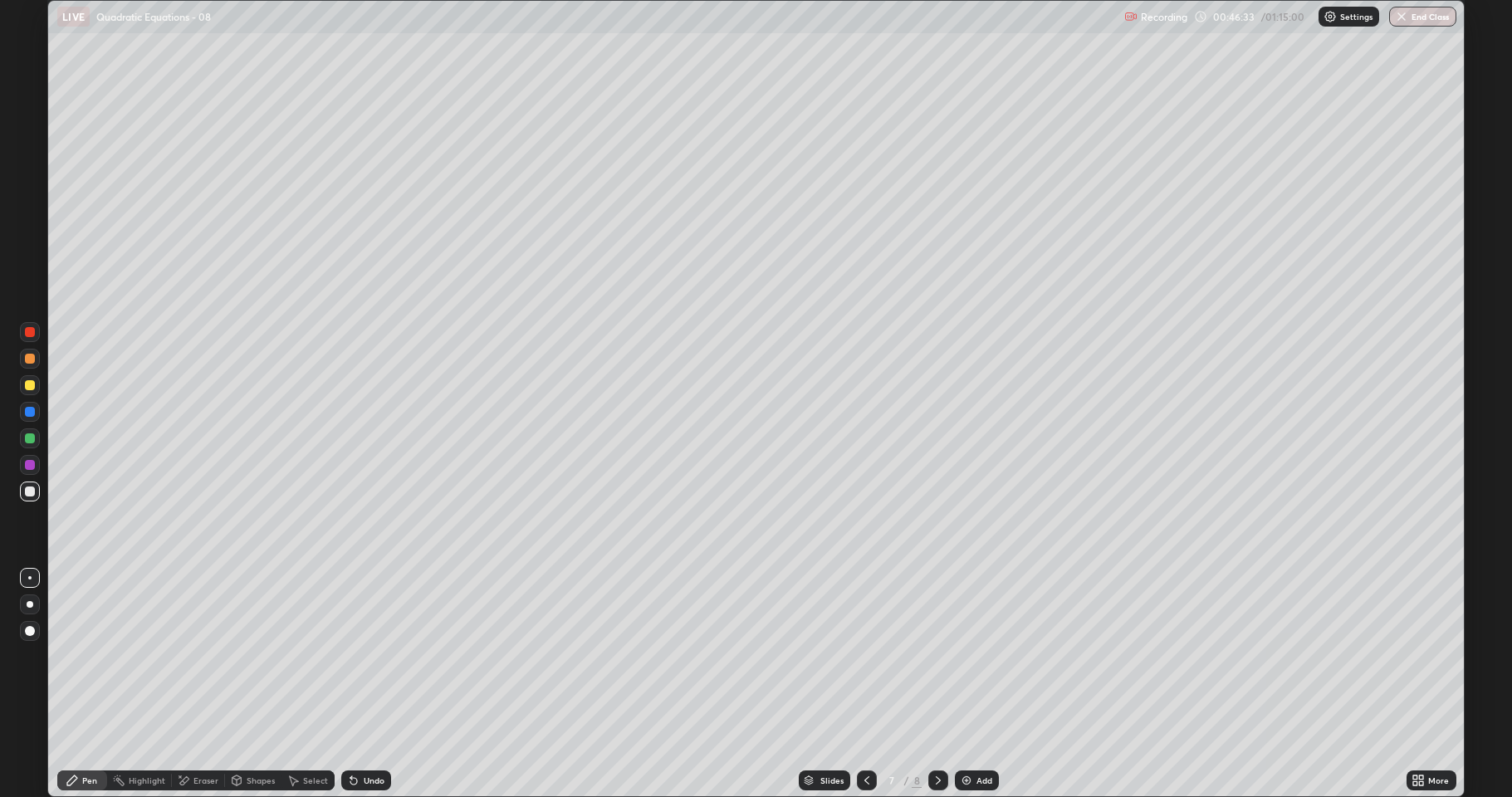
click at [941, 656] on icon at bounding box center [939, 781] width 14 height 14
click at [981, 656] on div "Add" at bounding box center [984, 780] width 16 height 9
click at [206, 656] on div "Eraser" at bounding box center [198, 780] width 53 height 20
click at [76, 656] on div "Pen" at bounding box center [82, 780] width 50 height 20
click at [205, 656] on div "Eraser" at bounding box center [206, 780] width 25 height 9
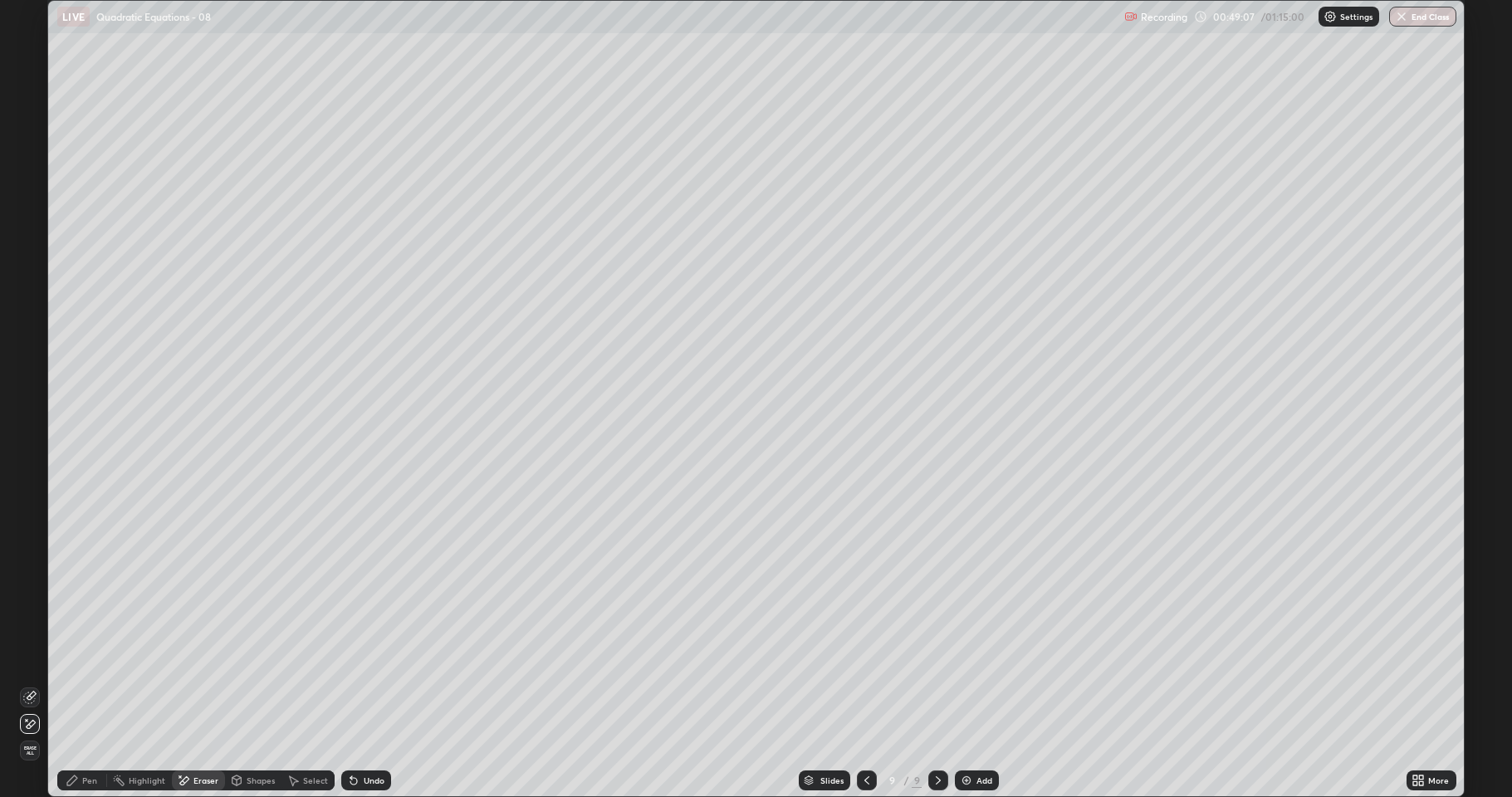
click at [77, 656] on icon at bounding box center [72, 780] width 10 height 10
click at [203, 656] on div "Eraser" at bounding box center [206, 780] width 25 height 9
click at [86, 656] on div "Pen" at bounding box center [82, 780] width 50 height 20
click at [371, 656] on div "Undo" at bounding box center [373, 780] width 20 height 9
click at [369, 656] on div "Undo" at bounding box center [373, 780] width 20 height 9
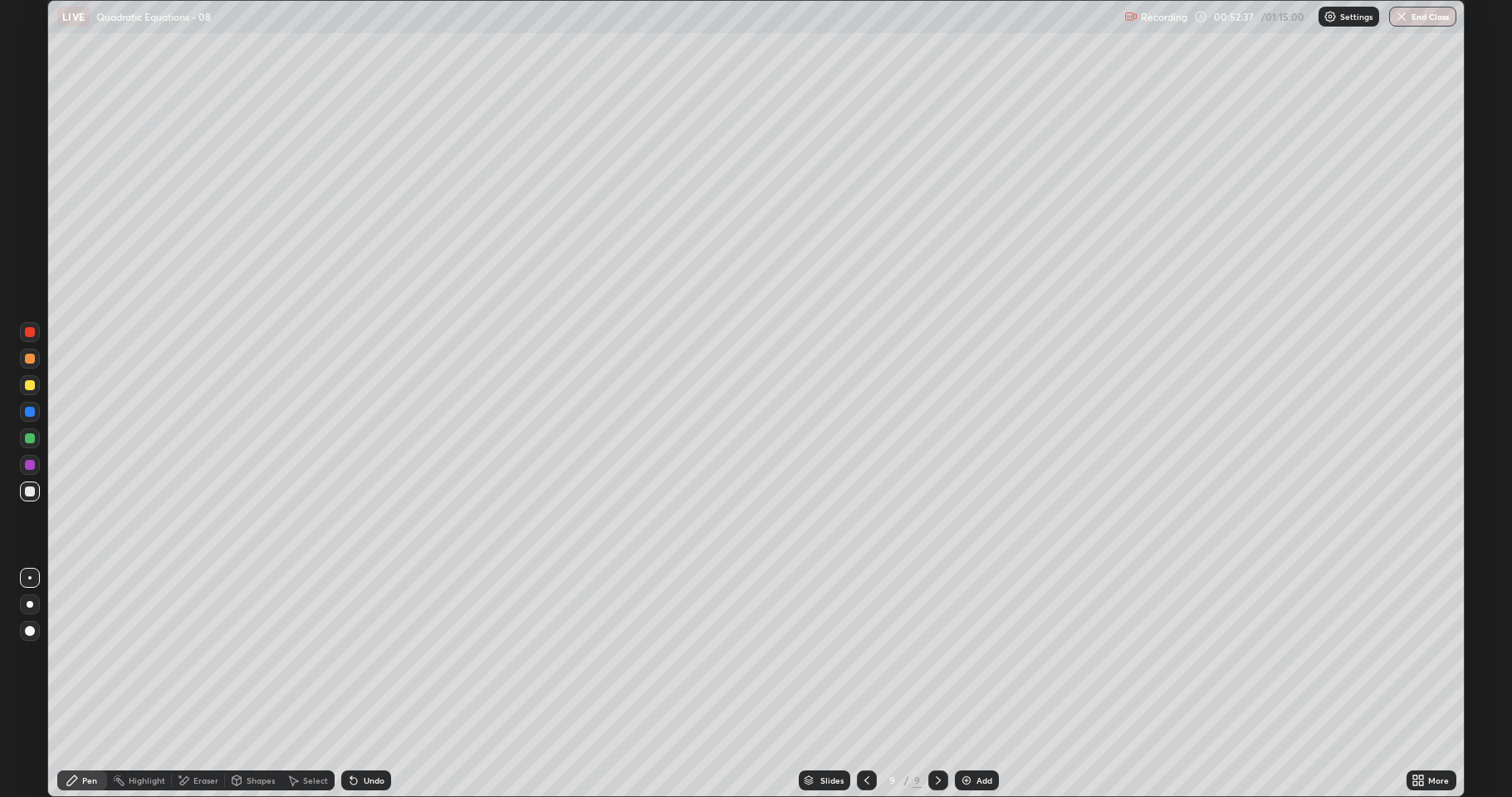
click at [193, 656] on div "Eraser" at bounding box center [206, 780] width 25 height 9
click at [31, 656] on icon at bounding box center [30, 698] width 14 height 14
click at [86, 656] on div "Pen" at bounding box center [89, 780] width 15 height 9
click at [188, 656] on icon at bounding box center [183, 780] width 11 height 11
click at [87, 656] on div "Pen" at bounding box center [82, 780] width 50 height 20
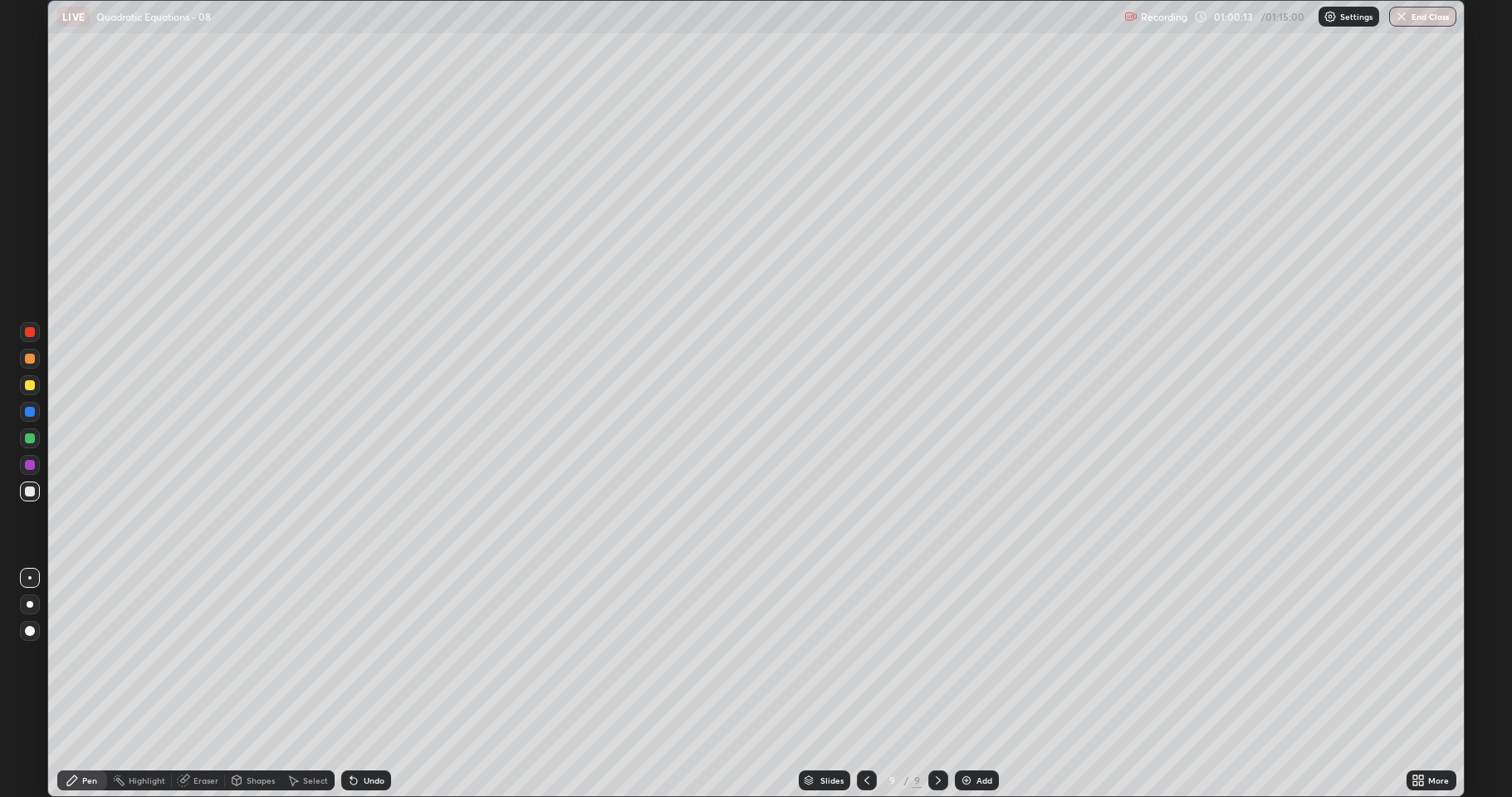
click at [969, 656] on img at bounding box center [967, 781] width 14 height 14
click at [209, 656] on div "Eraser" at bounding box center [206, 780] width 25 height 9
click at [112, 656] on icon at bounding box center [119, 781] width 14 height 14
click at [363, 656] on div "Undo" at bounding box center [373, 780] width 20 height 9
click at [95, 656] on div "Pen" at bounding box center [89, 780] width 15 height 9
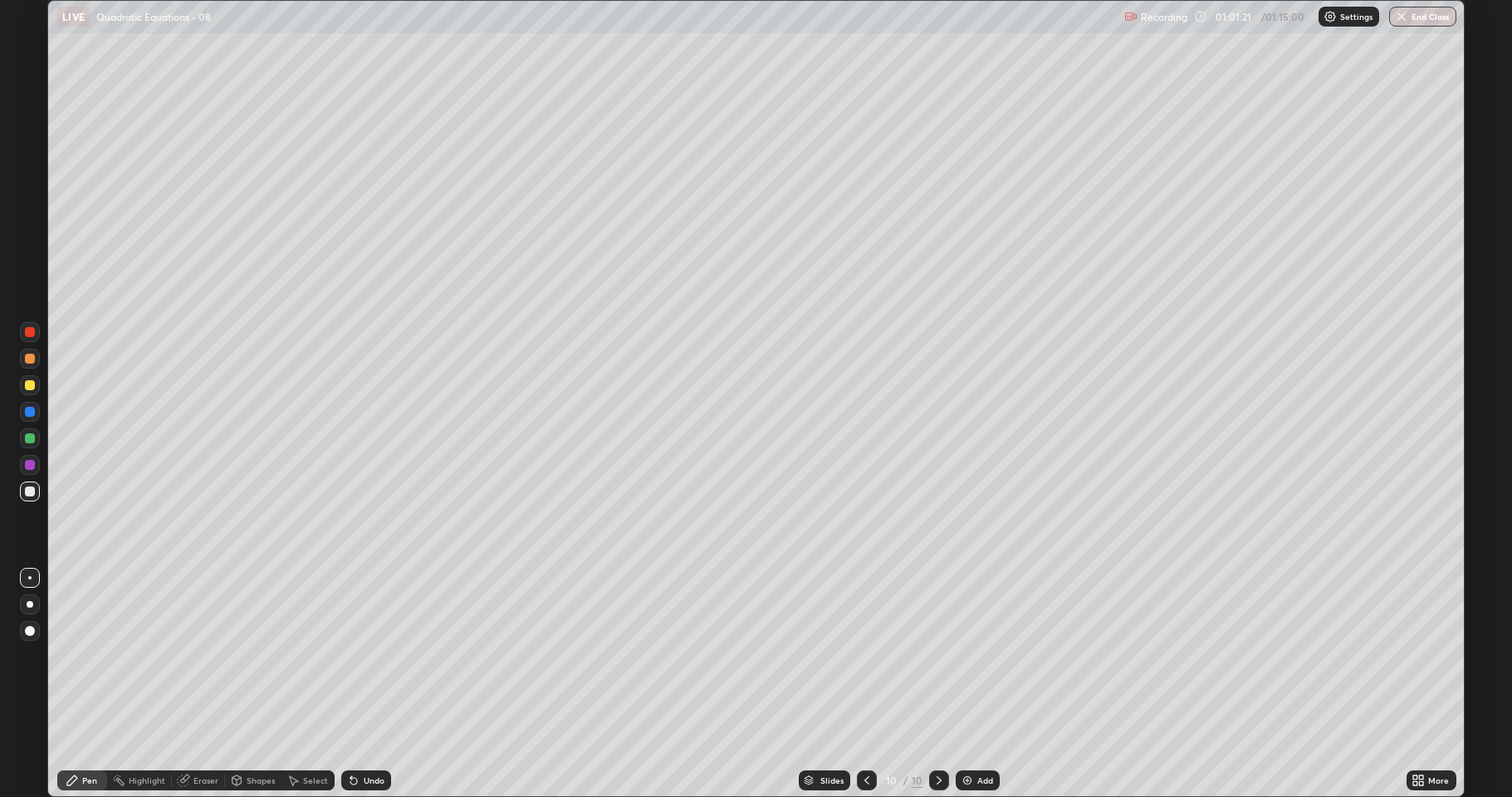
click at [217, 656] on div "Eraser" at bounding box center [206, 780] width 25 height 9
click at [35, 656] on icon at bounding box center [30, 724] width 14 height 15
click at [88, 656] on div "Pen" at bounding box center [89, 780] width 15 height 9
click at [239, 656] on icon at bounding box center [237, 781] width 14 height 14
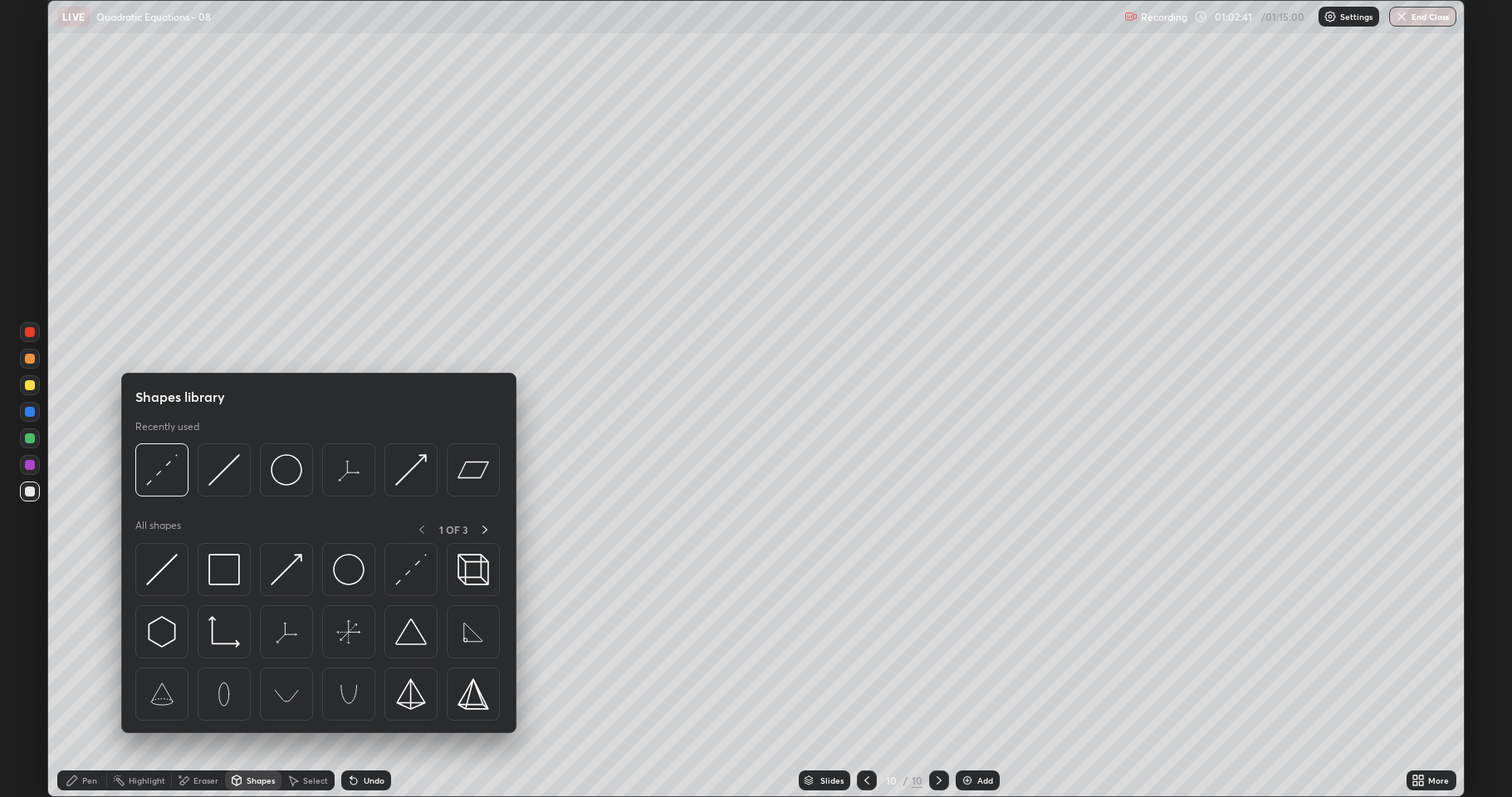
click at [204, 656] on div "Eraser" at bounding box center [198, 780] width 53 height 20
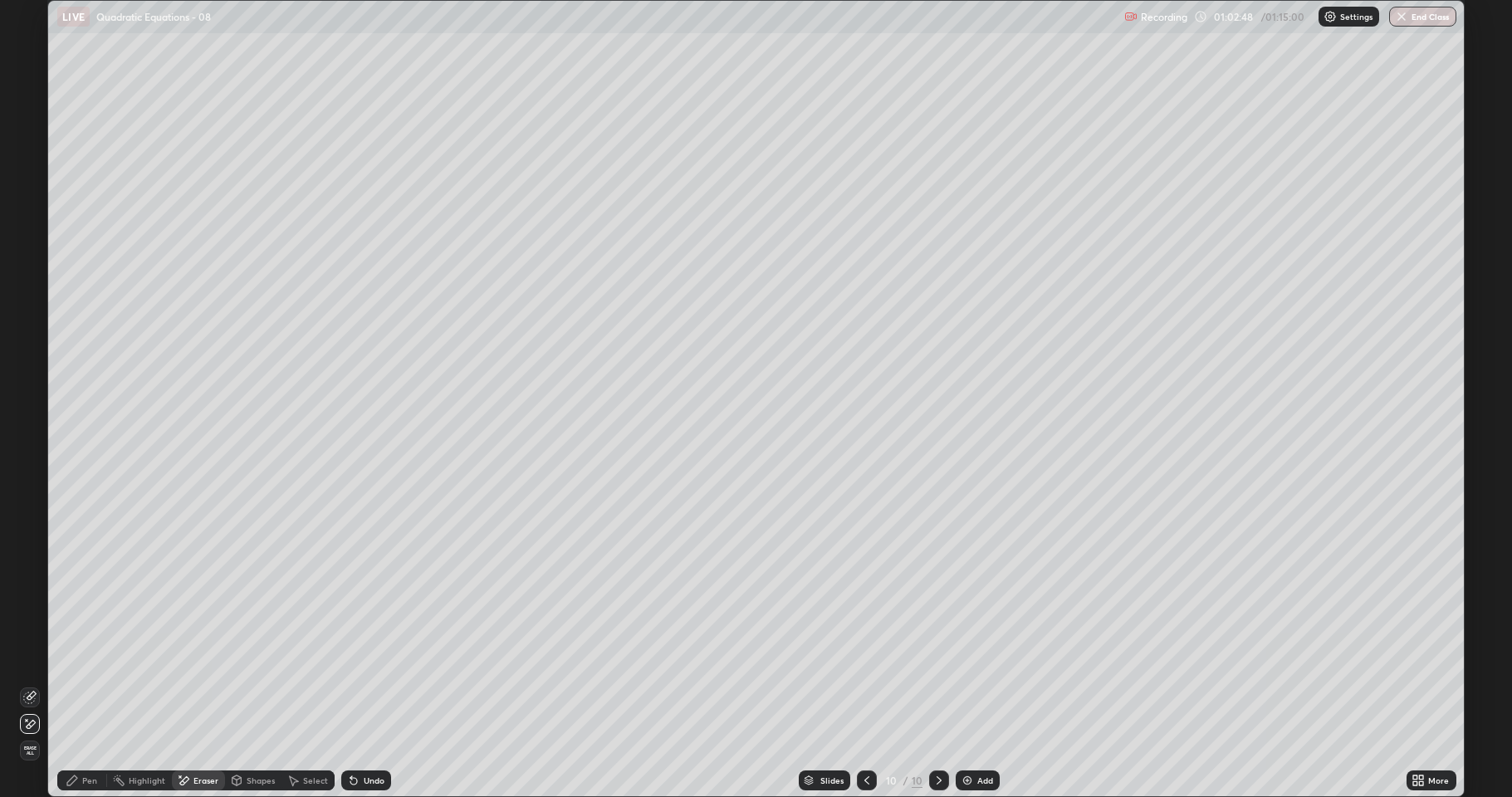
click at [83, 656] on div "Pen" at bounding box center [82, 780] width 50 height 20
click at [986, 656] on div "Add" at bounding box center [985, 780] width 16 height 9
click at [365, 656] on div "Undo" at bounding box center [373, 780] width 20 height 9
click at [377, 656] on div "Undo" at bounding box center [373, 780] width 20 height 9
click at [380, 656] on div "Undo" at bounding box center [365, 780] width 50 height 20
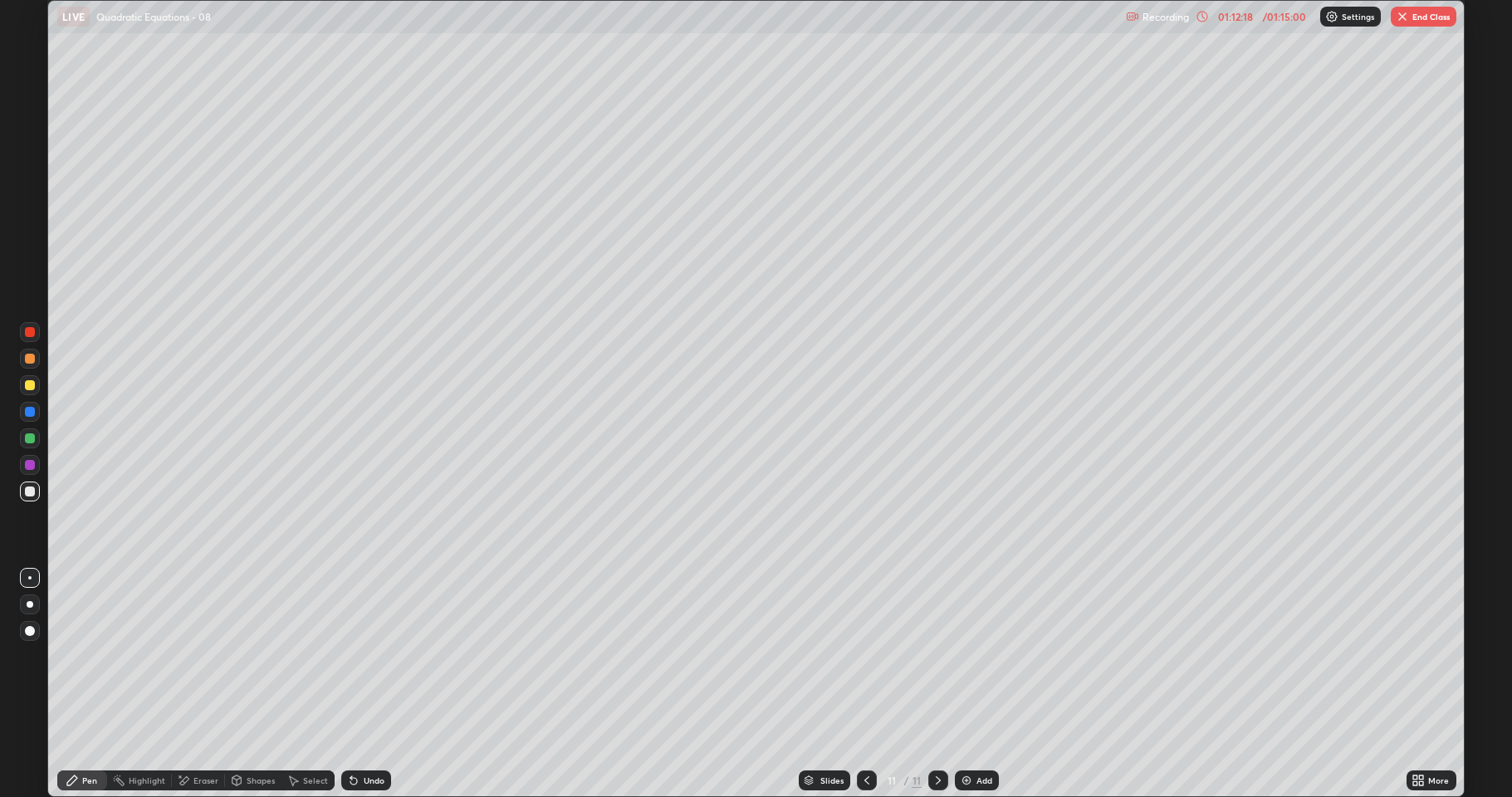
click at [1431, 20] on button "End Class" at bounding box center [1424, 17] width 66 height 20
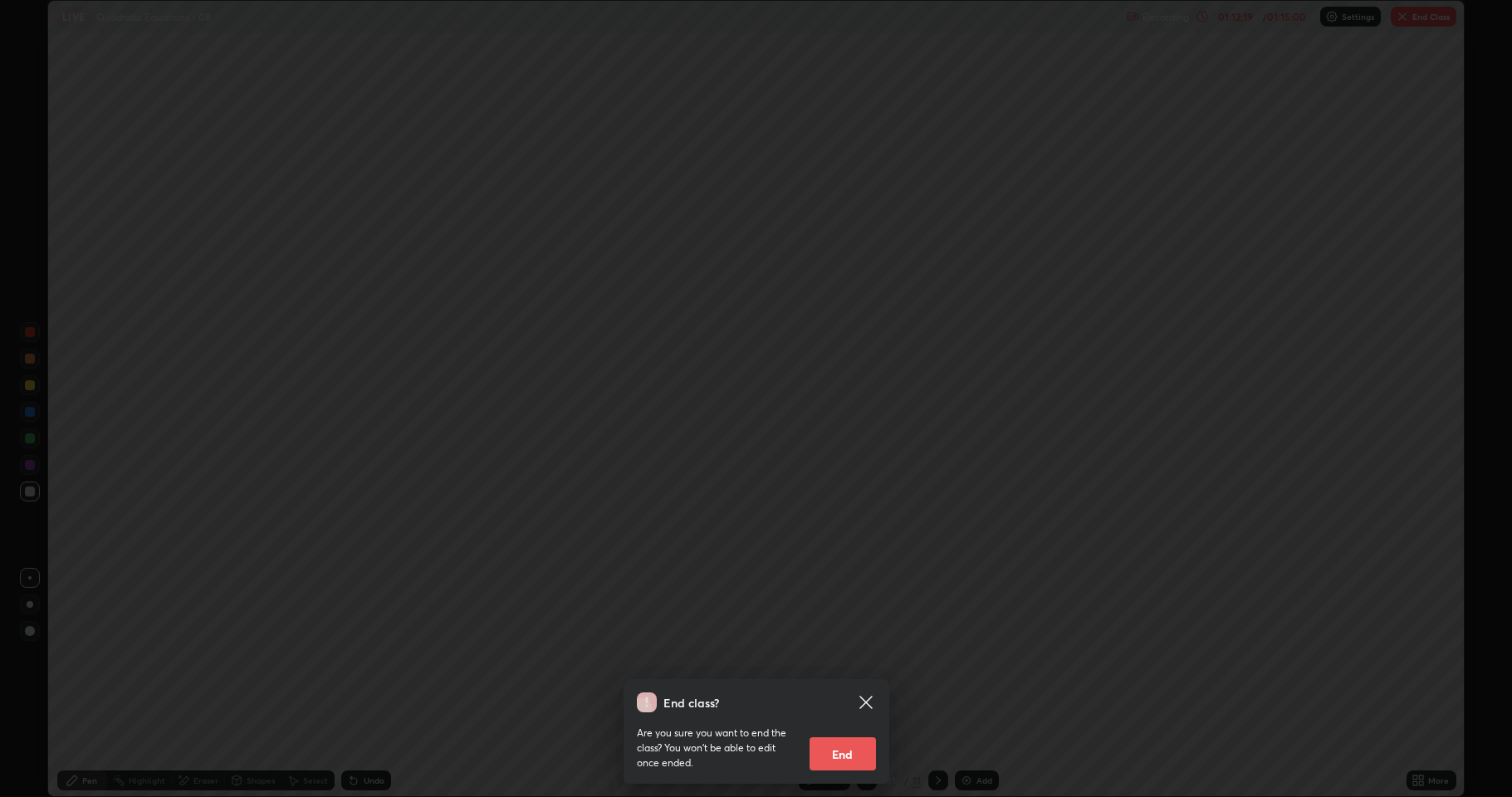
click at [854, 656] on button "End" at bounding box center [842, 754] width 66 height 33
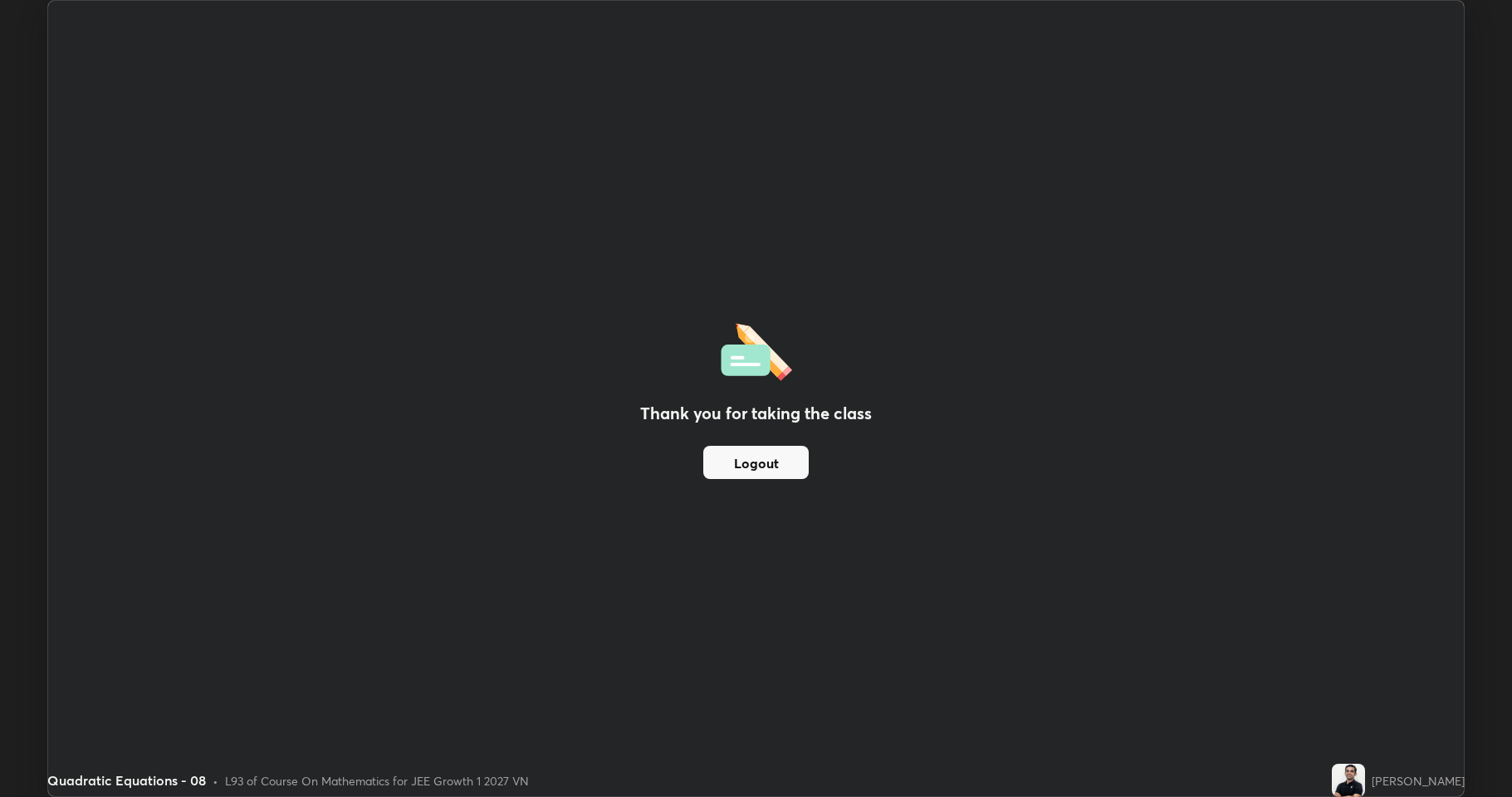
click at [780, 463] on button "Logout" at bounding box center [756, 463] width 106 height 33
click at [774, 460] on button "Logout" at bounding box center [756, 463] width 106 height 33
click at [769, 461] on button "Logout" at bounding box center [756, 463] width 106 height 33
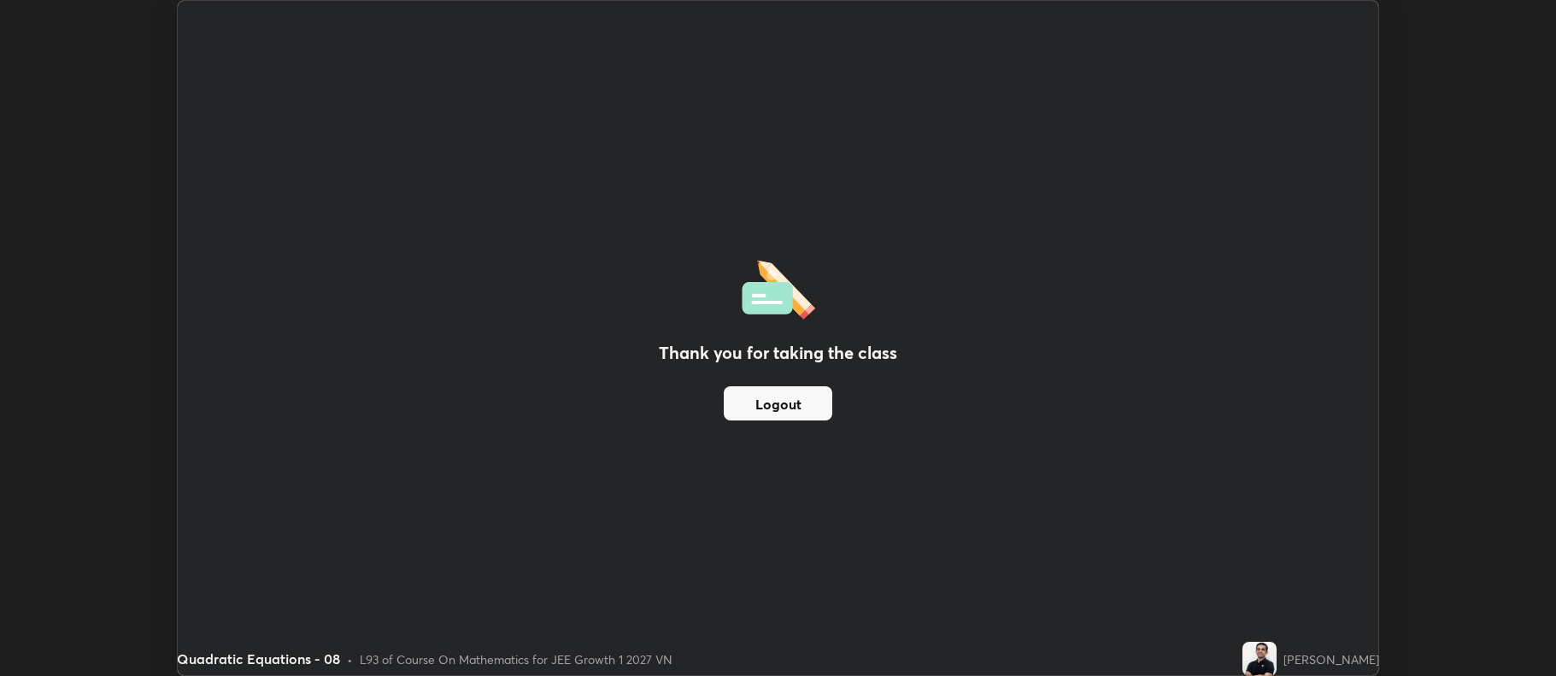
scroll to position [84785, 83905]
